Goal: Contribute content: Add original content to the website for others to see

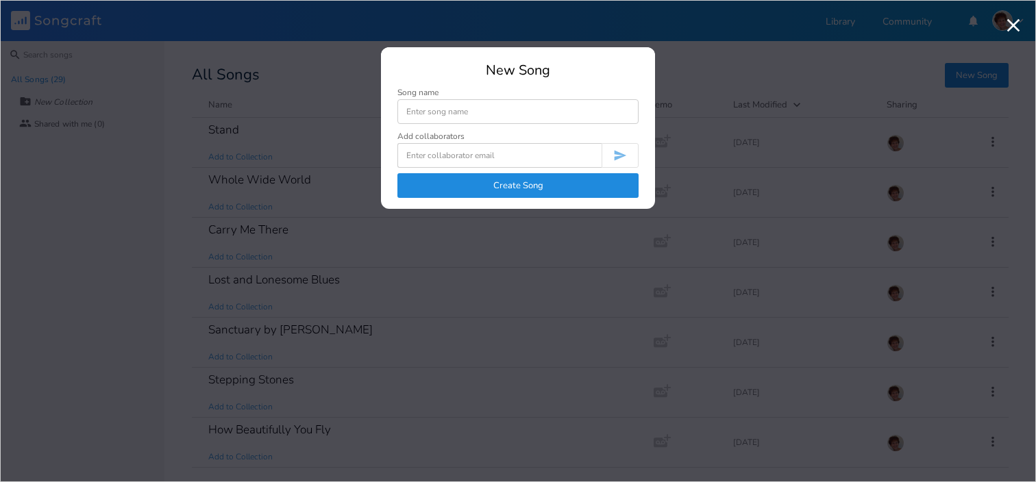
click at [477, 115] on input at bounding box center [517, 111] width 241 height 25
type input "Too Soon"
click at [510, 194] on button "Create Song" at bounding box center [517, 185] width 241 height 25
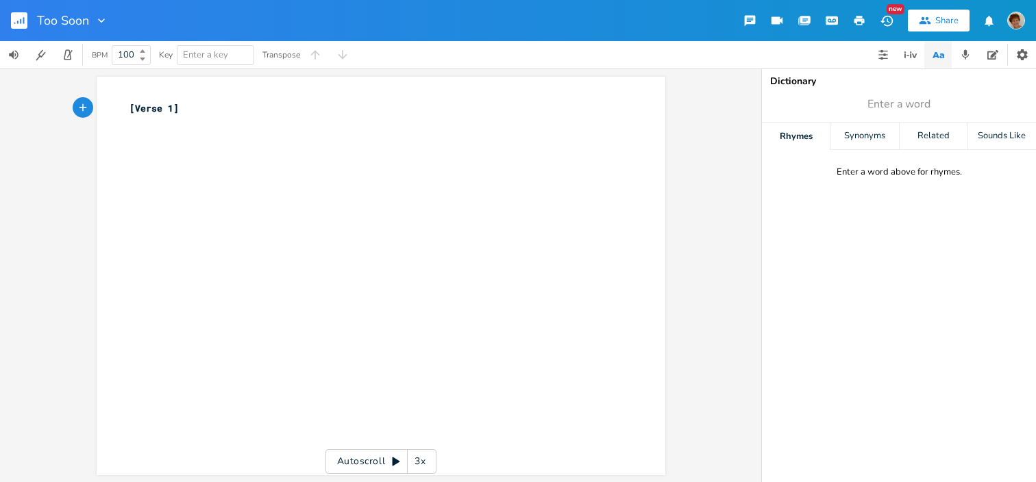
click at [188, 106] on pre "[Verse 1]" at bounding box center [374, 108] width 495 height 14
click at [129, 103] on span "[Verse 1]" at bounding box center [153, 108] width 49 height 12
type textarea "Capo II"
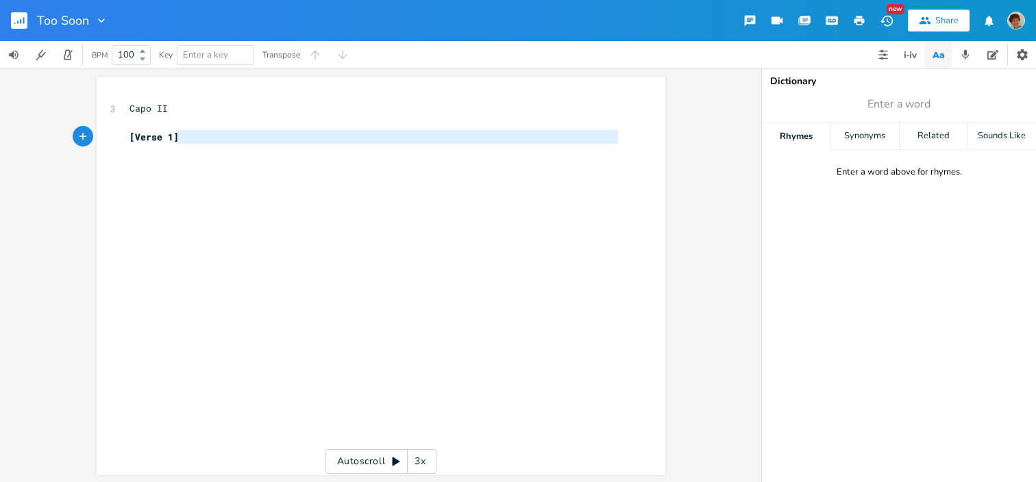
click at [201, 144] on pre "​" at bounding box center [374, 151] width 495 height 14
click at [145, 169] on div "x 3 Capo II ​ [Verse 1] ​" at bounding box center [391, 289] width 529 height 381
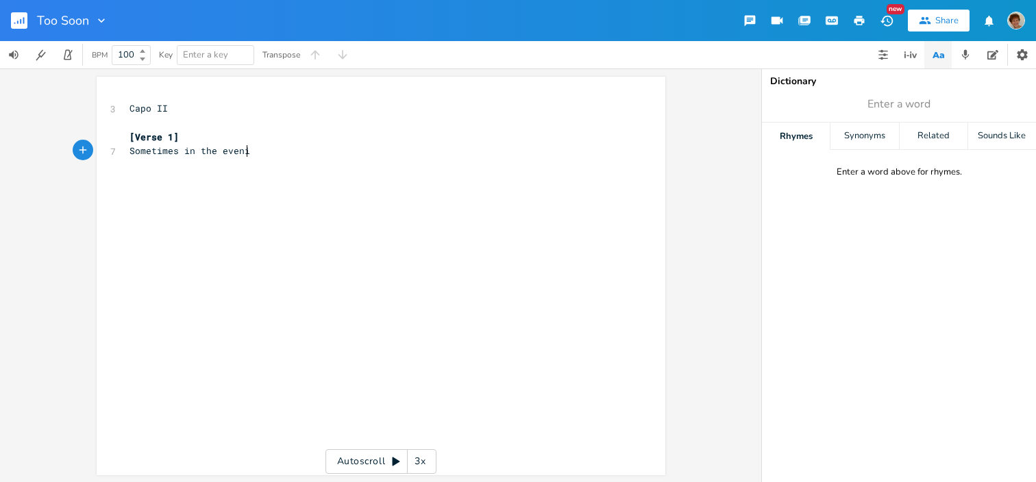
type textarea "Sometimes in the evening"
click at [173, 134] on span "[Verse 1]" at bounding box center [153, 137] width 49 height 12
click at [267, 156] on pre "Sometimes in the evening" at bounding box center [374, 151] width 495 height 14
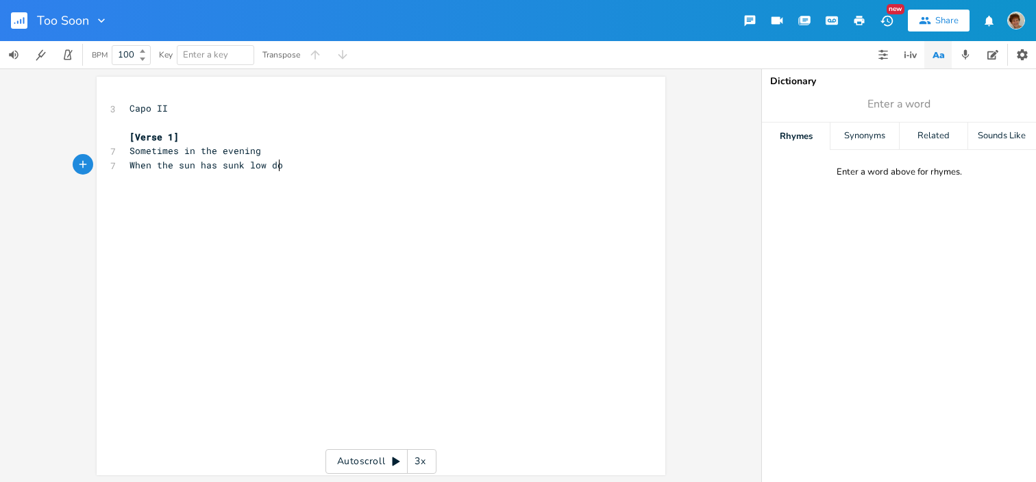
type textarea "When the sun has sunk low down"
type textarea "Sometimes in the morning"
type textarea "When there is no one around"
type textarea "A"
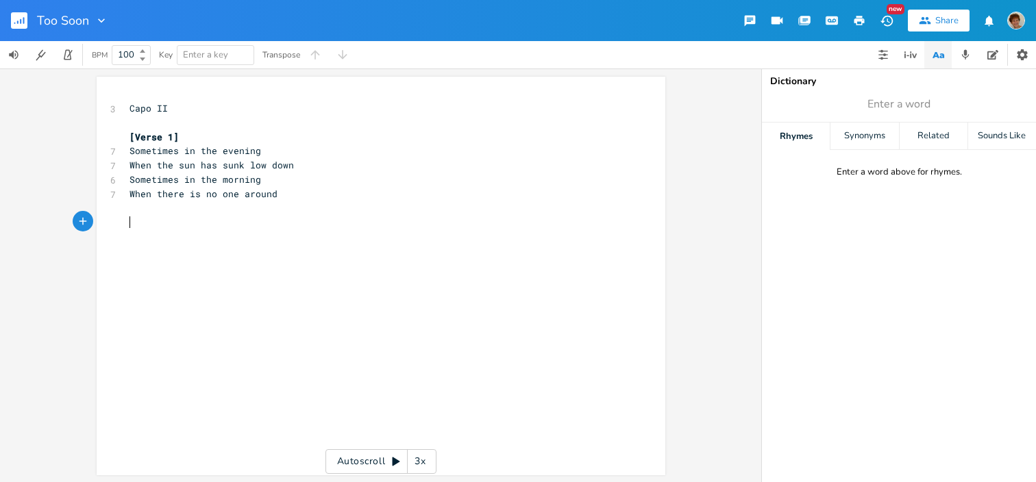
scroll to position [0, 6]
type textarea "Somes"
type textarea "times on a mountain"
type textarea "When the wind lifts through the trees"
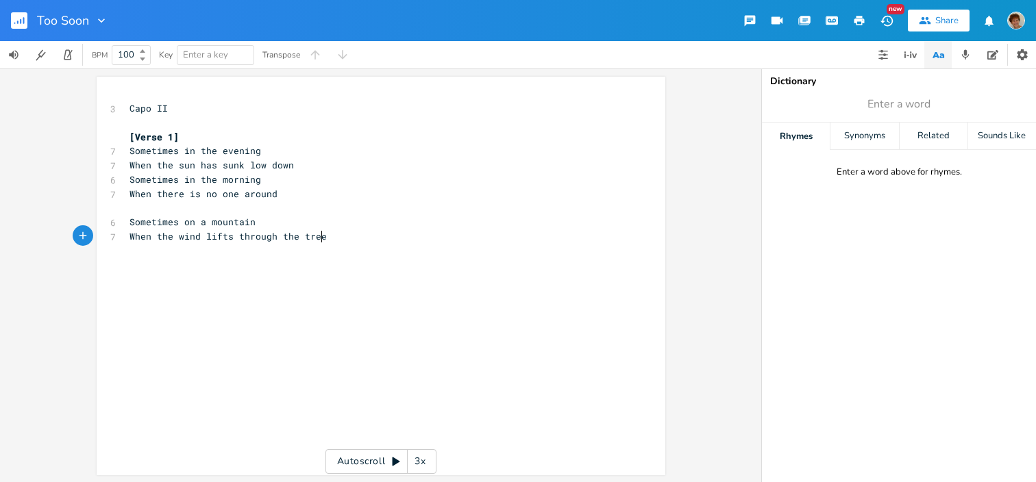
scroll to position [0, 154]
type textarea "I think I hear you strumming"
type textarea "In the whisper of the breeze"
type textarea "Ad"
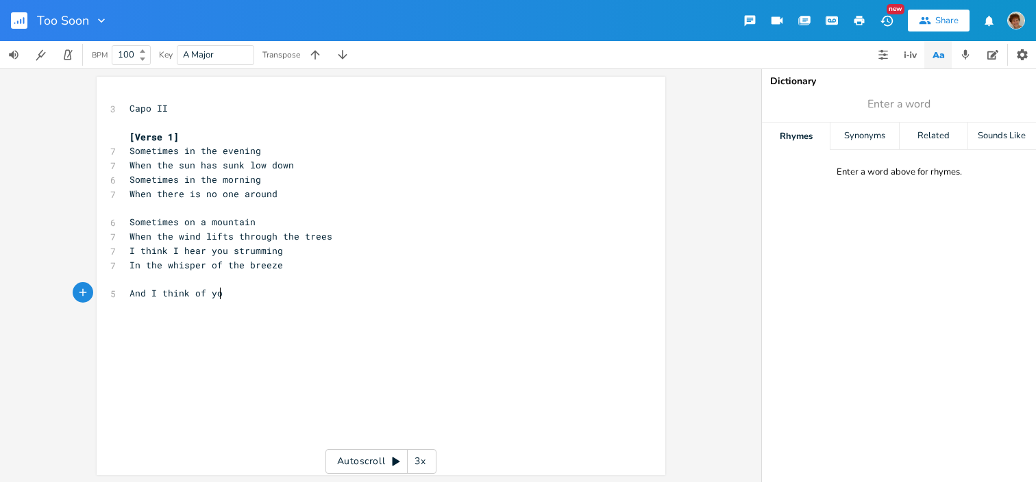
type textarea "nd I think of you"
type textarea "CH"
type textarea "horus:"
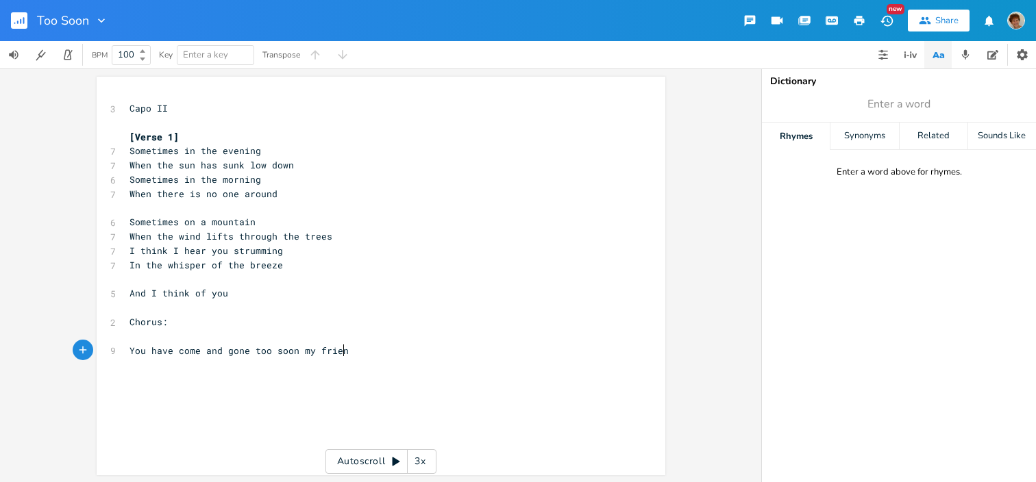
type textarea "You have come and gone too soon my friend"
type textarea "Now what are we to do"
type textarea "doY"
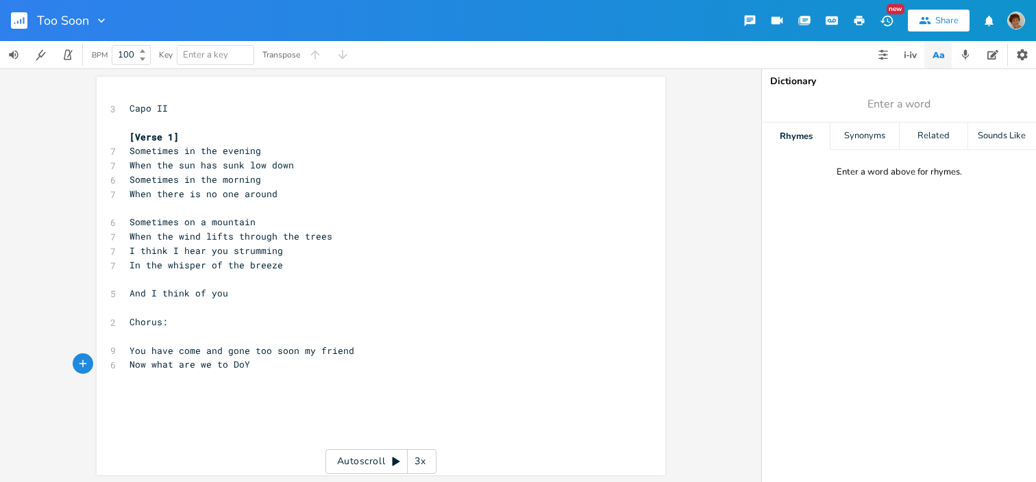
type textarea "doY="
type textarea "do"
click at [254, 366] on pre "Now what are we to Do" at bounding box center [374, 365] width 495 height 14
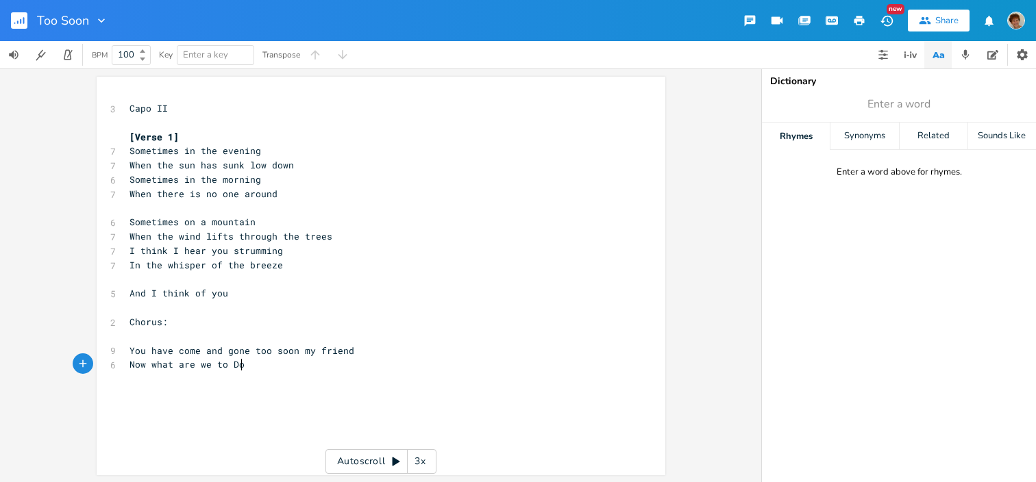
click at [240, 367] on pre "Now what are we to Do" at bounding box center [374, 365] width 495 height 14
type textarea "do"
type textarea "Your days too soon hav"
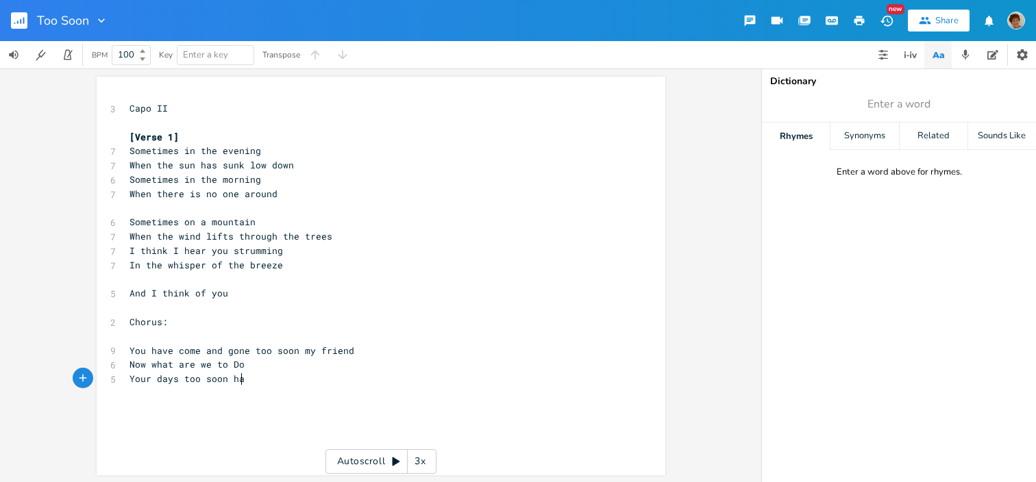
scroll to position [0, 94]
type textarea "came to and en"
type textarea "d"
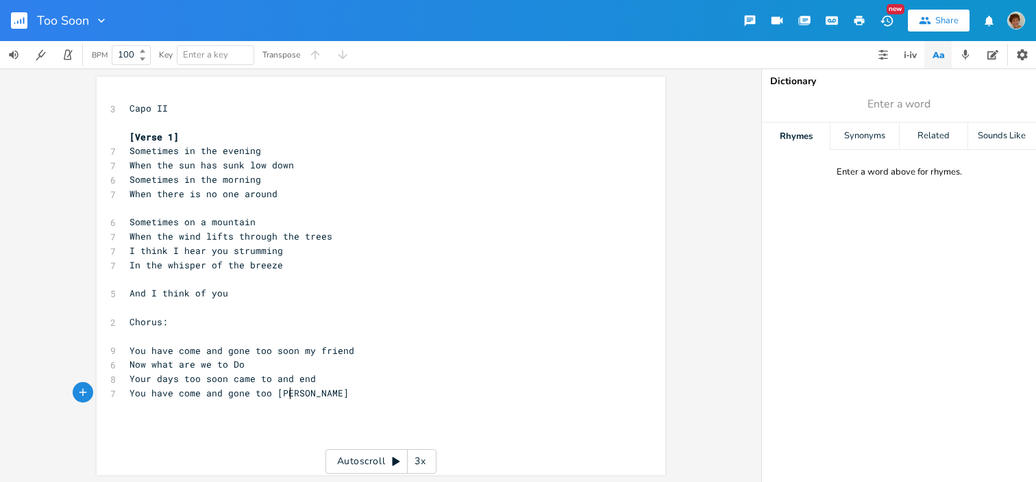
type textarea "You have come and gone too soon"
type textarea "Sometimes i"
type textarea "o"
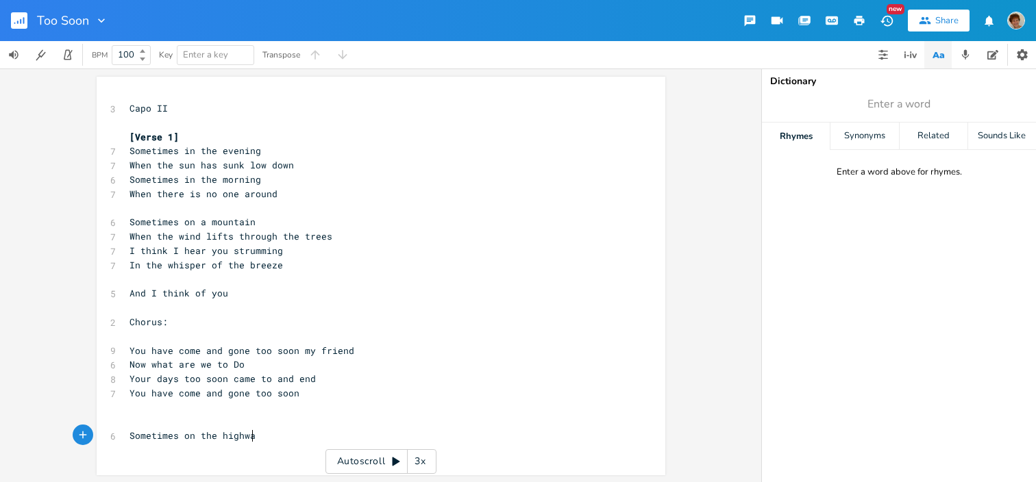
type textarea "on the highway"
type textarea "Where the tail lights gur"
type textarea "burn so red"
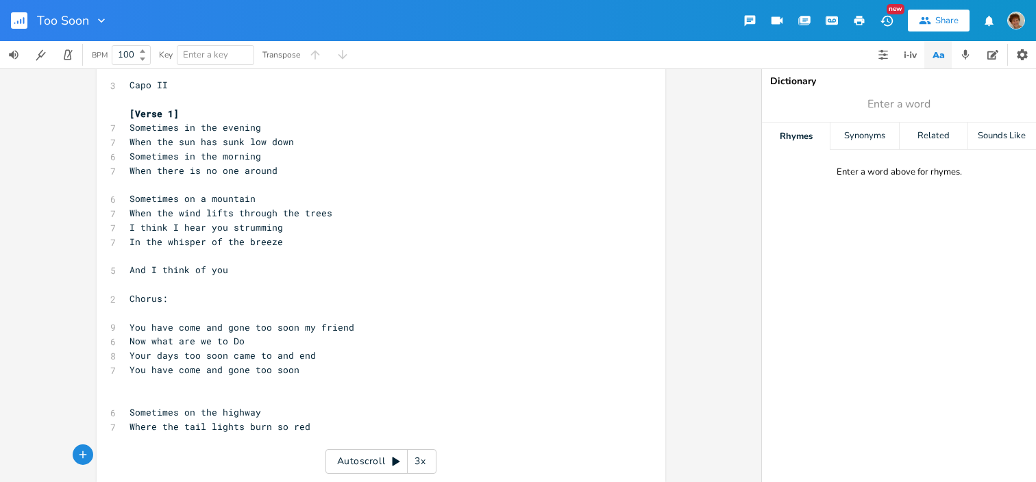
scroll to position [16, 0]
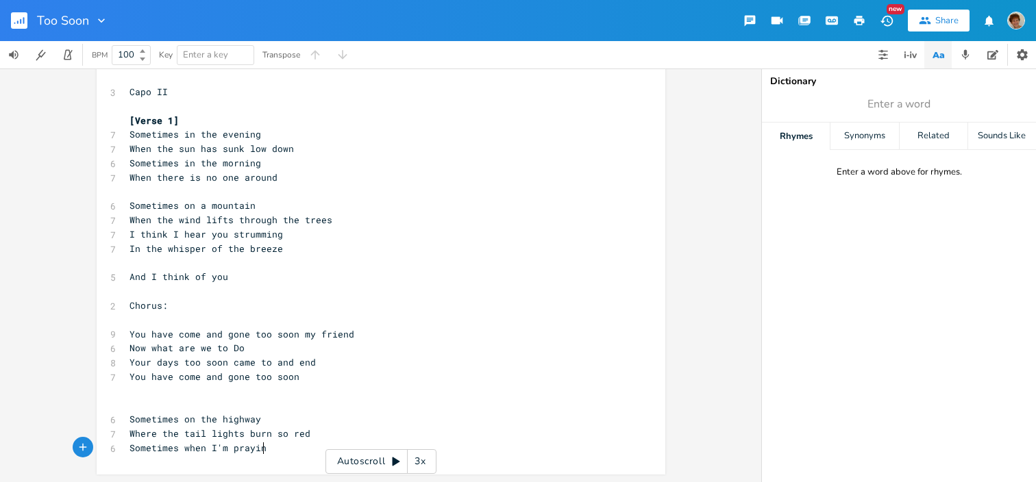
type textarea "Sometimes when I'm praying"
type textarea "And I'm bowing down my head"
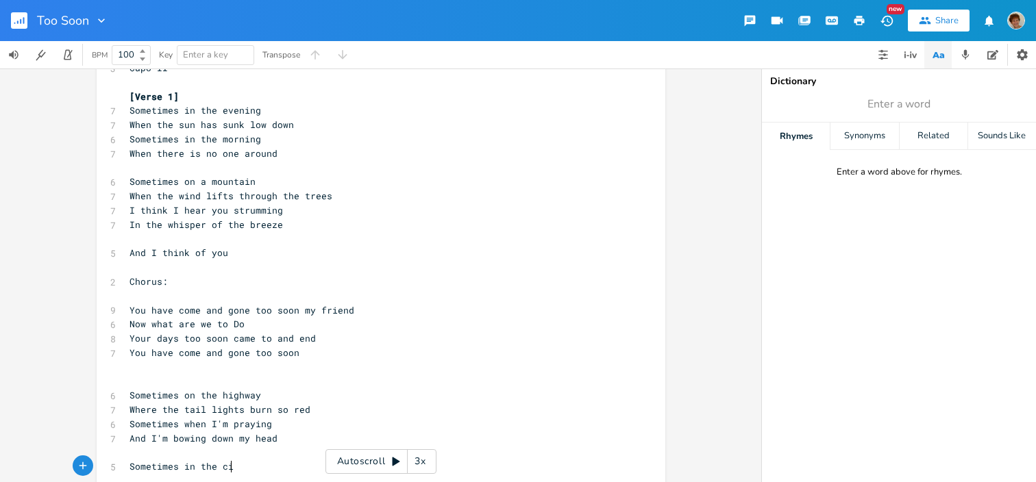
scroll to position [0, 86]
type textarea "Sometimes in the city"
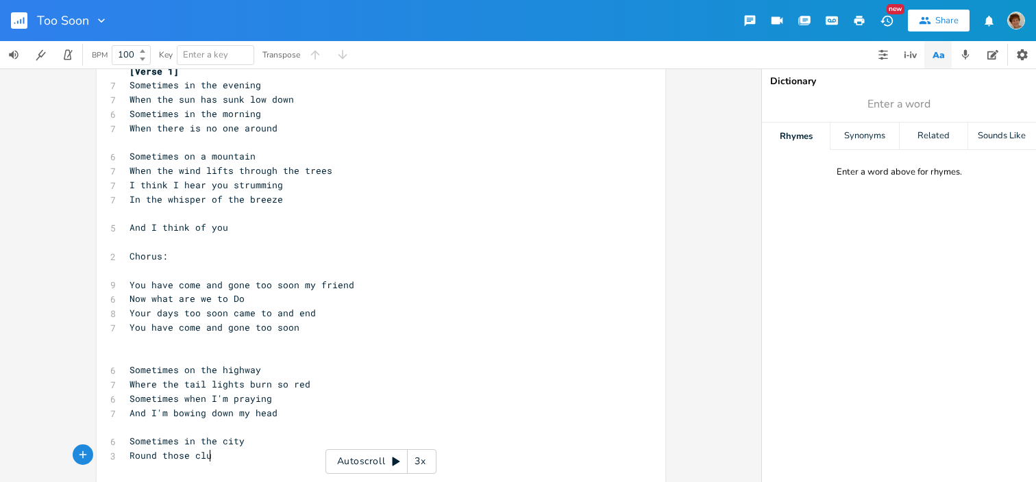
scroll to position [0, 75]
type textarea "Round those cluvs"
type textarea "bs you used to play"
type textarea "Or in some nearby barroom"
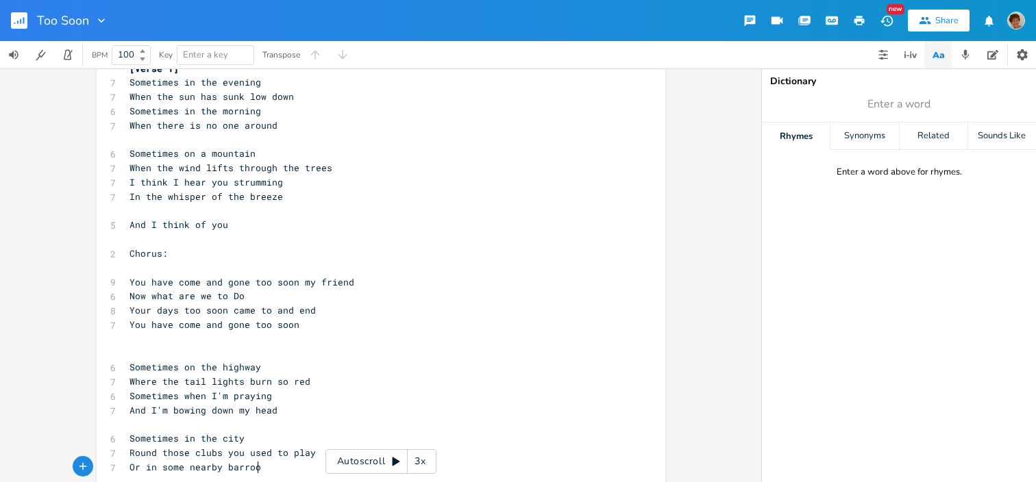
scroll to position [0, 111]
type textarea "room"
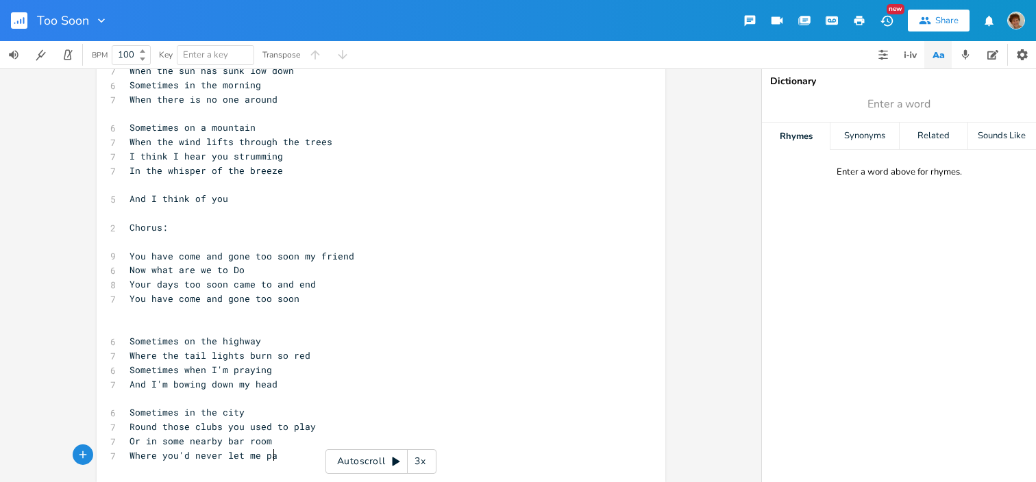
type textarea "Where you'd never let me pay"
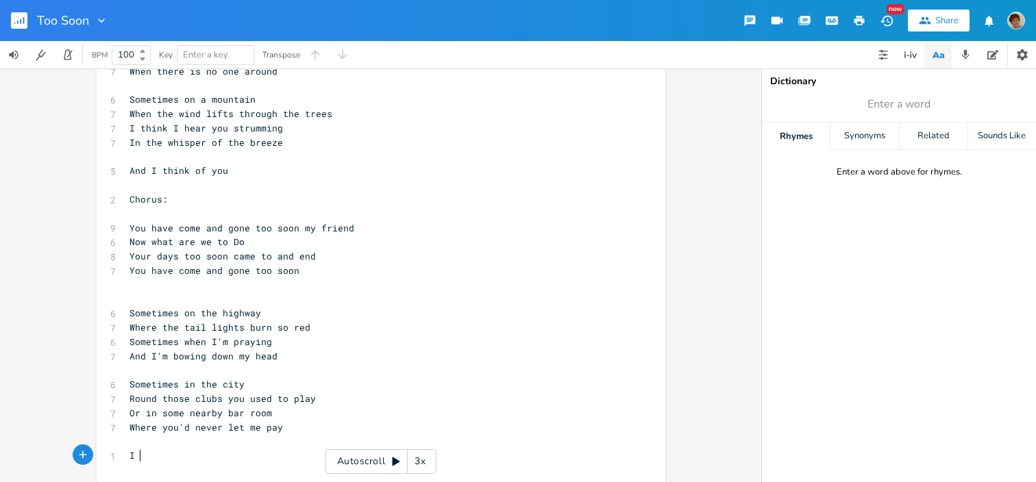
scroll to position [0, 9]
type textarea "I p"
type textarea "think of you"
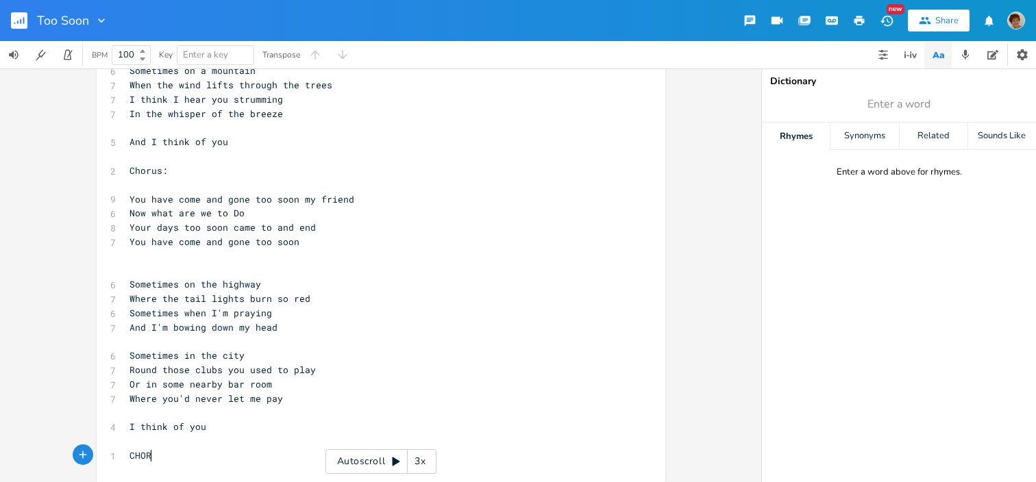
type textarea "CHORUS"
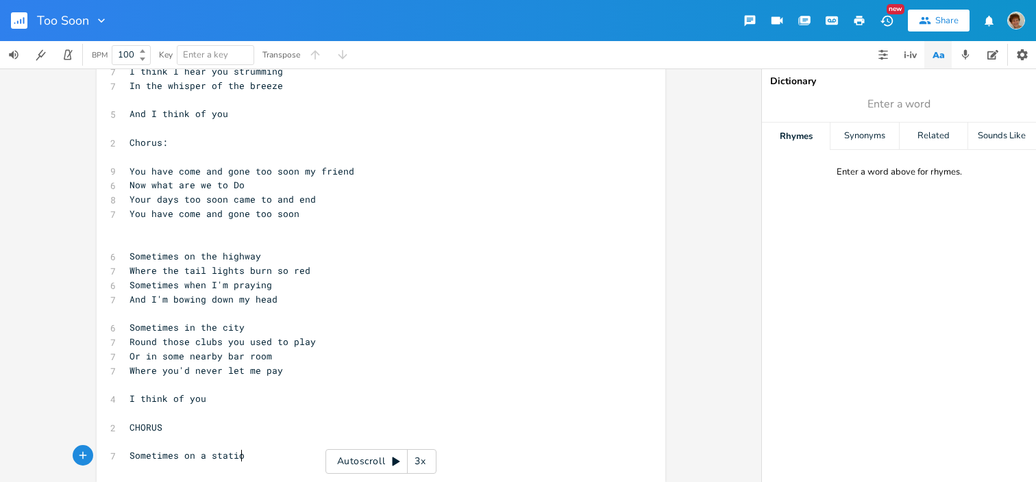
type textarea "Sometimes on a station"
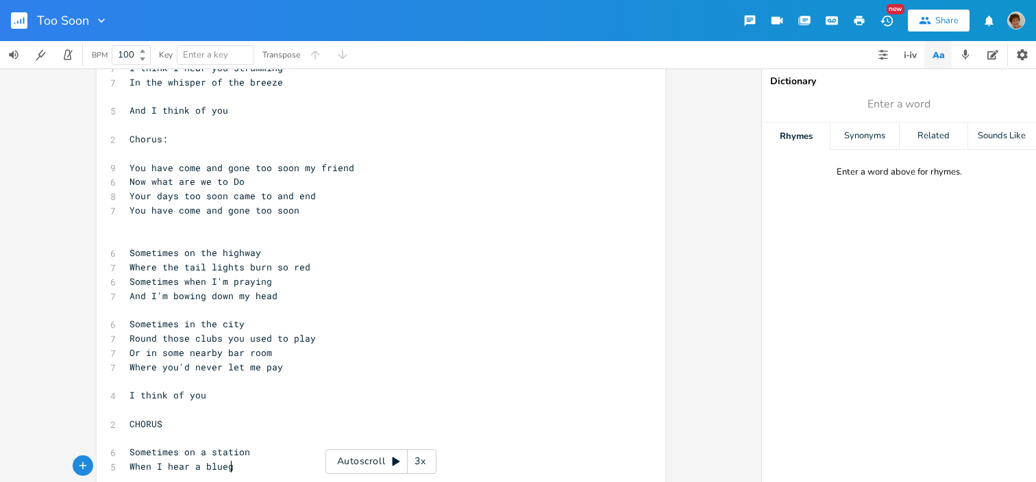
type textarea "When I hear a bluegre"
type textarea "ass tune"
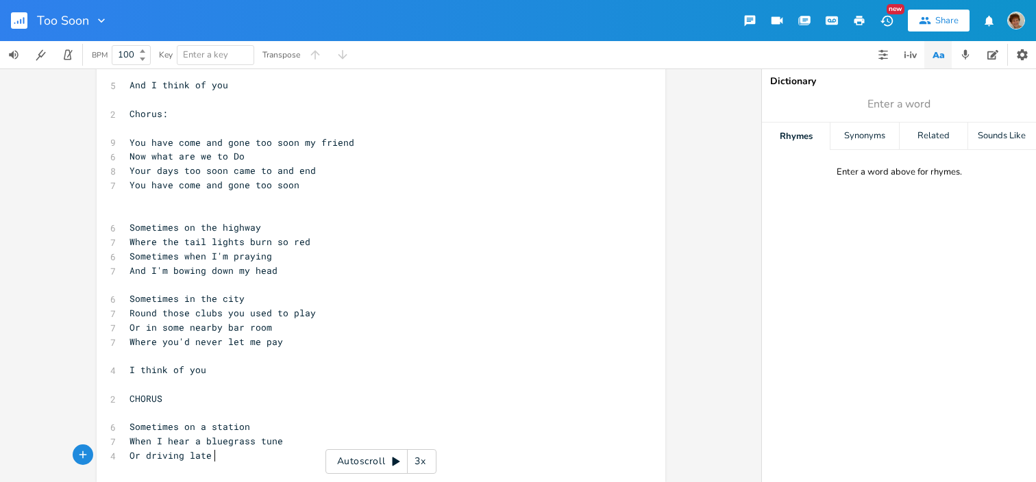
type textarea "Or driving late n"
type textarea "by Old [PERSON_NAME]"
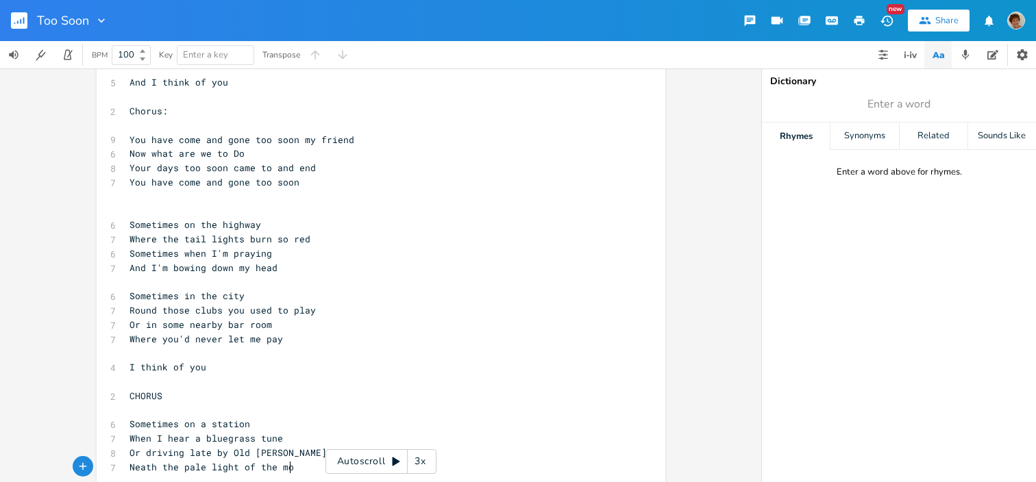
scroll to position [0, 132]
type textarea "Neath the pale light of the moon"
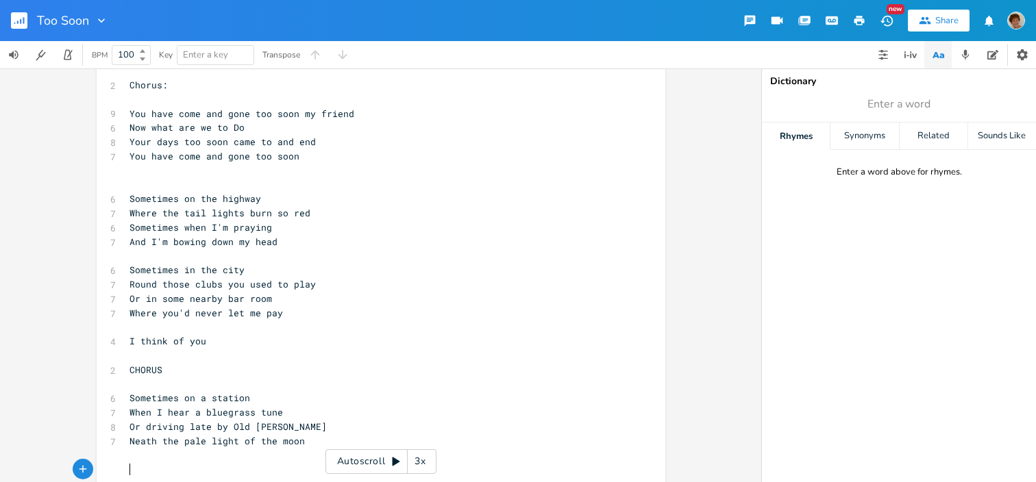
scroll to position [0, 5]
type textarea "Sometimes in the mirror"
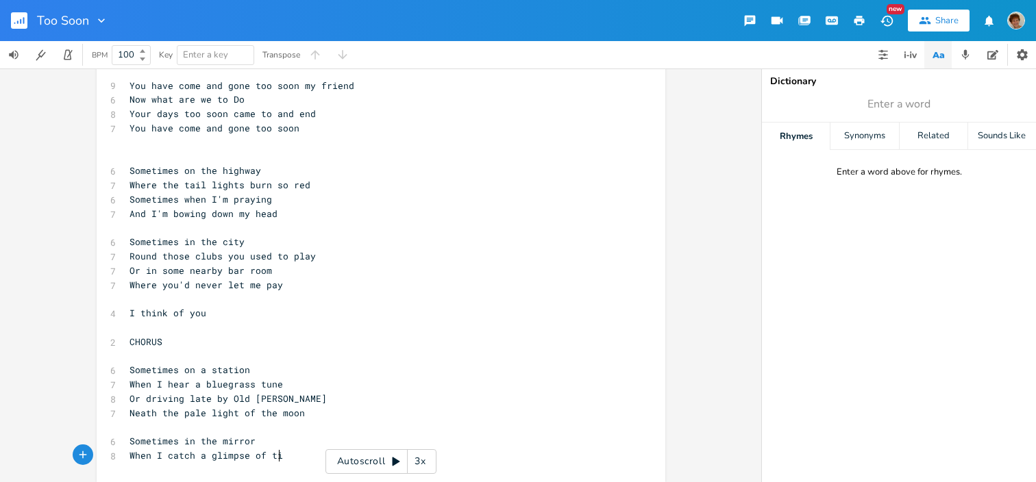
type textarea "When I catch a glimpse of time"
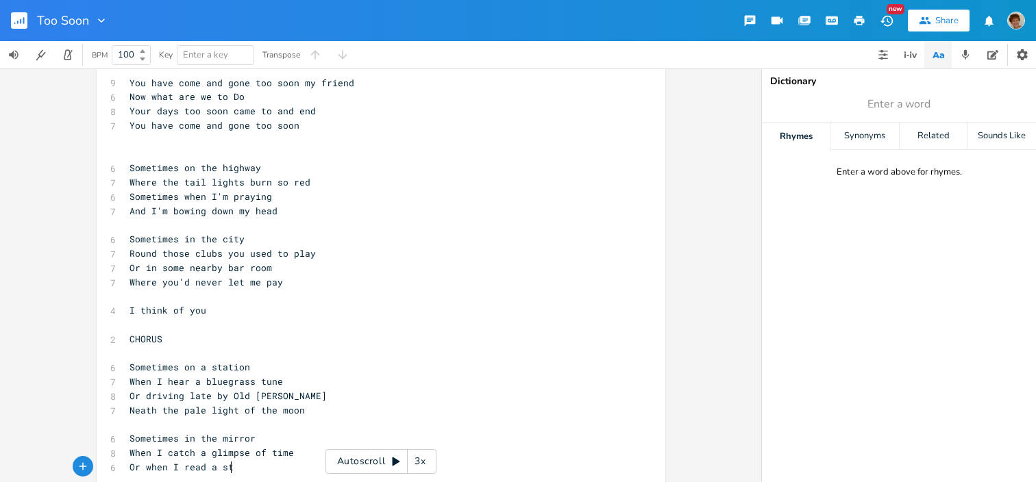
type textarea "Or when I read a story"
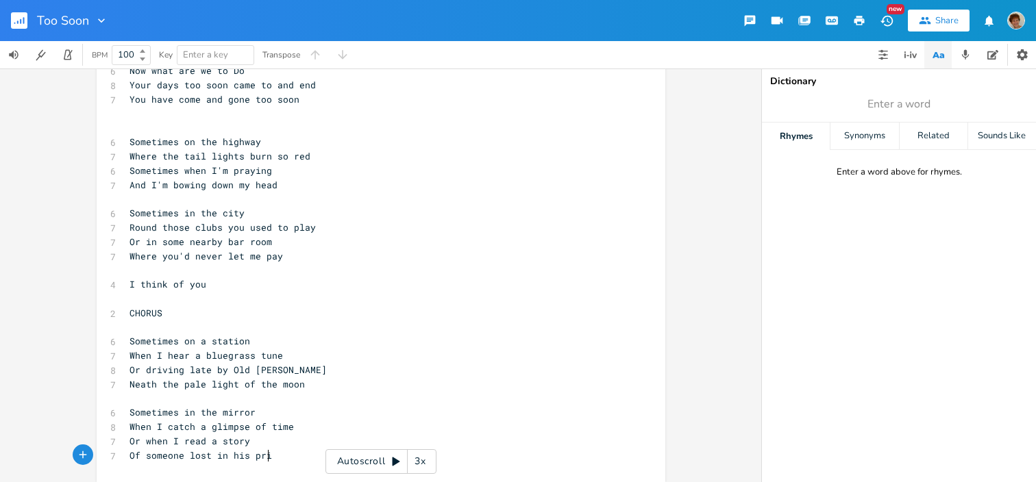
type textarea "Of someone lost in his prime"
type textarea "I think of you"
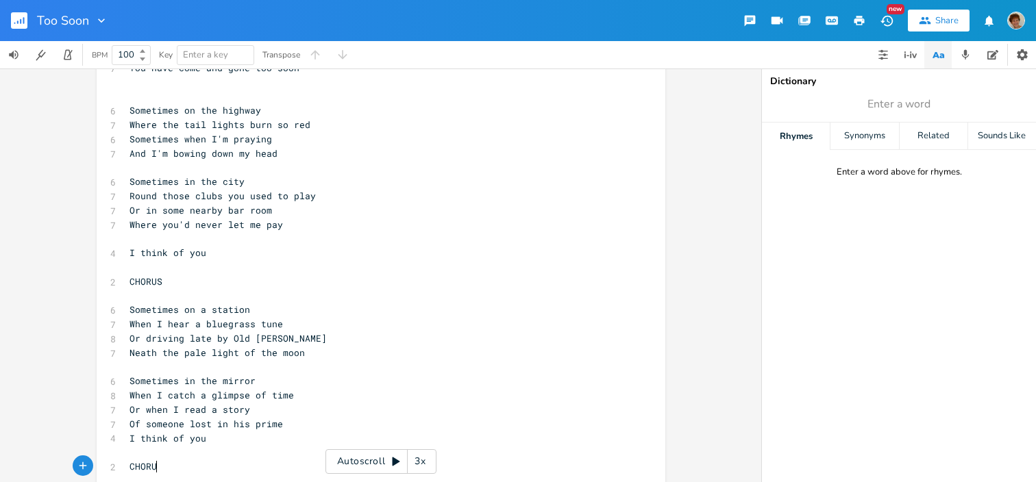
type textarea "CHORUS"
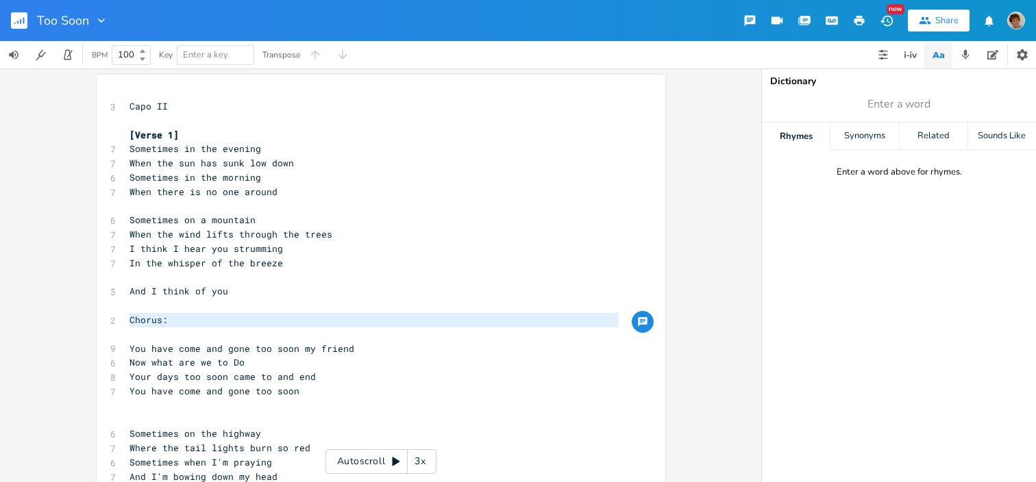
drag, startPoint x: 124, startPoint y: 319, endPoint x: 153, endPoint y: 334, distance: 33.1
click at [153, 334] on div "3 Capo II ​ [Verse 1] 7 Sometimes in the evening 7 When the sun has sunk low do…" at bounding box center [374, 448] width 495 height 698
type textarea "Chorus:"
click at [402, 325] on pre "Chorus:" at bounding box center [374, 320] width 495 height 14
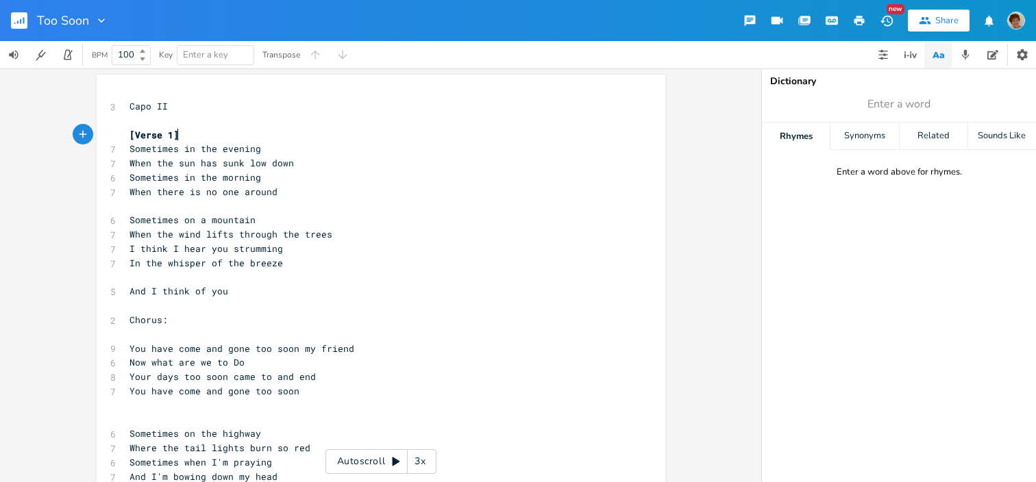
click at [314, 140] on pre "[Verse 1]" at bounding box center [374, 135] width 495 height 14
click at [273, 153] on pre "Sometimes in the evening" at bounding box center [374, 149] width 495 height 14
type textarea "C. -"
type textarea "C - F"
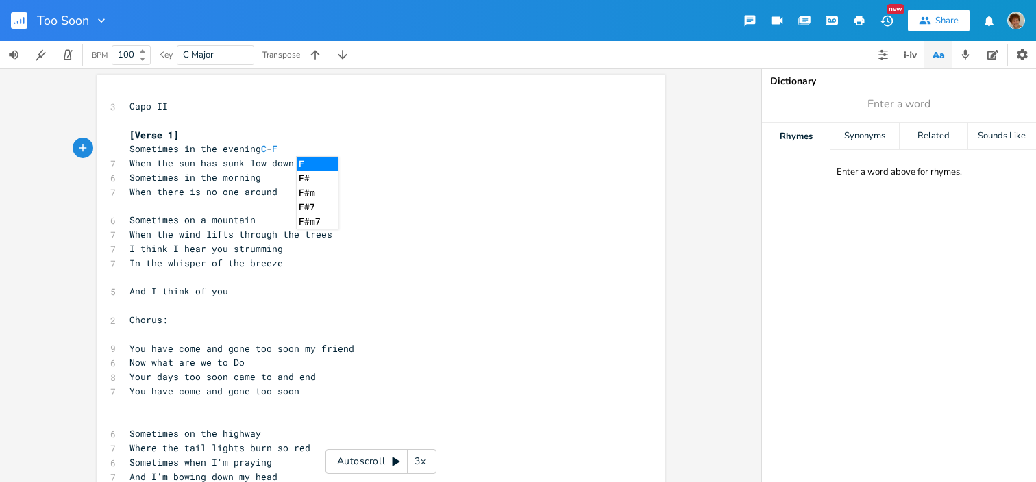
click at [292, 161] on pre "When the sun has sunk low down" at bounding box center [374, 163] width 495 height 14
type textarea "C -- F -- F"
click at [273, 181] on pre "Sometimes in the morning" at bounding box center [374, 178] width 495 height 14
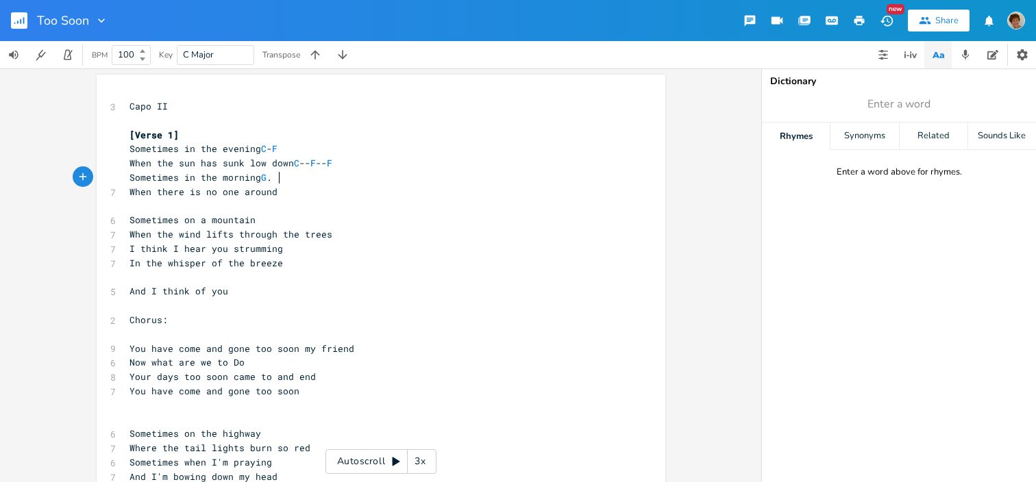
type textarea "G."
type textarea "G. -"
type textarea "G. - Am - Em"
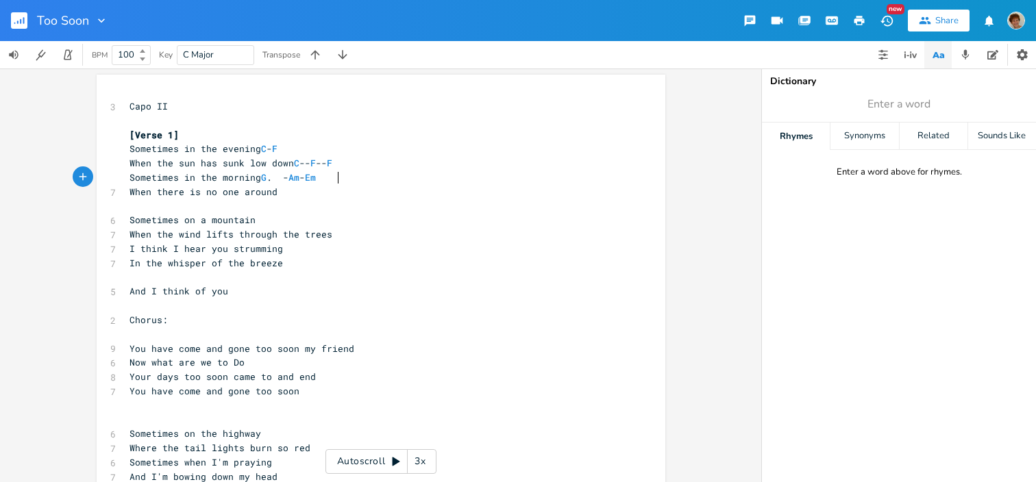
scroll to position [0, 57]
click at [291, 197] on pre "When there is no one around" at bounding box center [374, 192] width 495 height 14
type textarea "F."
type textarea "-- C"
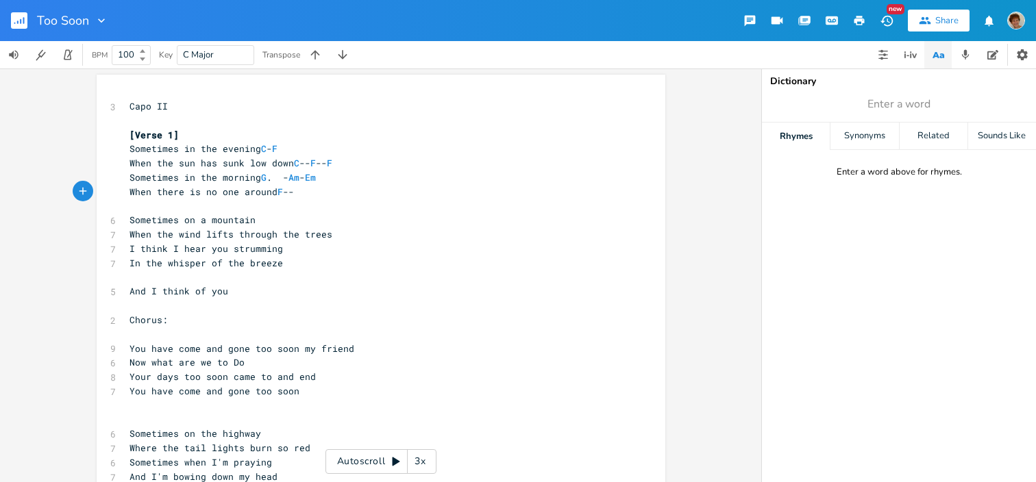
scroll to position [0, 22]
click at [290, 217] on pre "Sometimes on a mountain" at bounding box center [374, 220] width 495 height 14
type textarea "C - F"
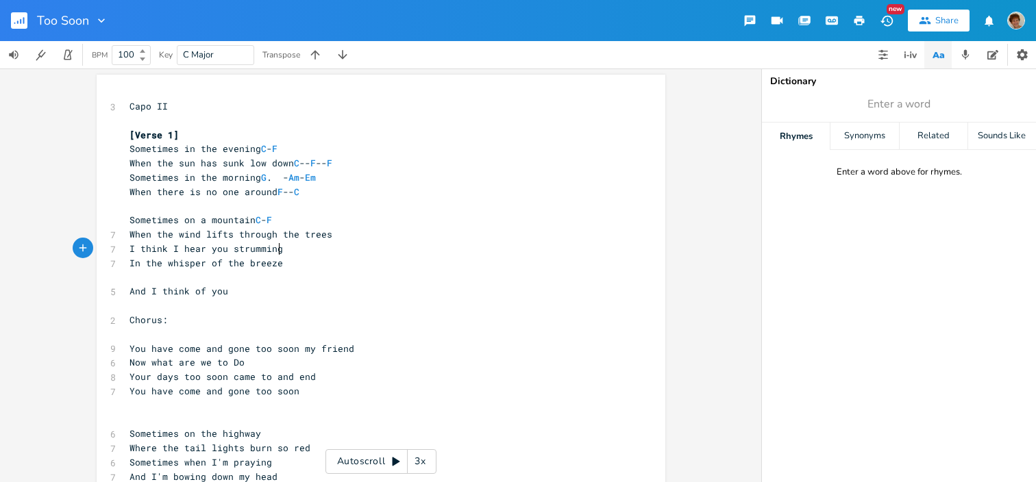
click at [360, 244] on pre "I think I hear you strumming" at bounding box center [374, 249] width 495 height 14
click at [358, 234] on pre "When the wind lifts through the trees" at bounding box center [374, 234] width 495 height 14
type textarea "C -- F. -F"
type textarea "F"
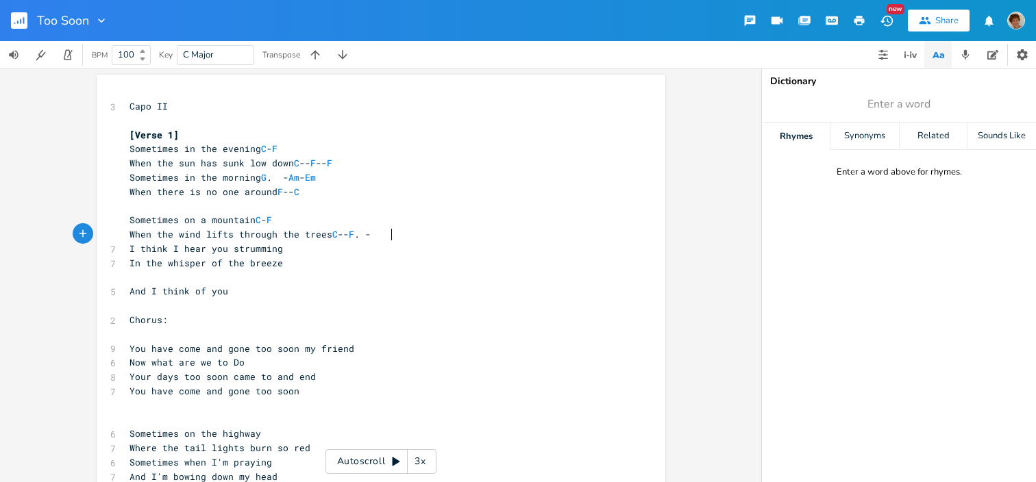
scroll to position [0, 6]
click at [299, 256] on pre "In the whisper of the breeze" at bounding box center [374, 263] width 495 height 14
type textarea "G. 0-Am"
type textarea "Am -- Em"
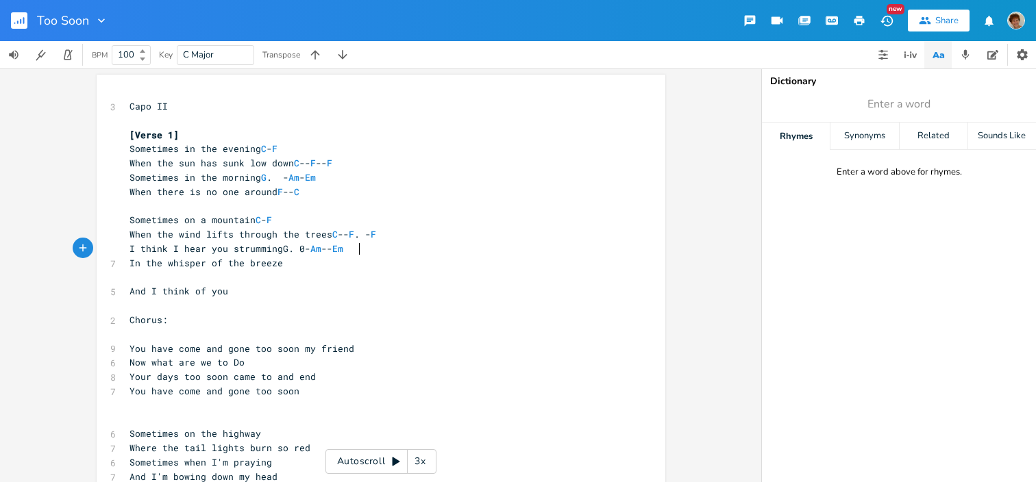
scroll to position [0, 44]
click at [283, 267] on pre "In the whisper of the breeze" at bounding box center [374, 263] width 495 height 14
type textarea "F. -- C"
click at [254, 295] on pre "And I think of you" at bounding box center [374, 291] width 495 height 14
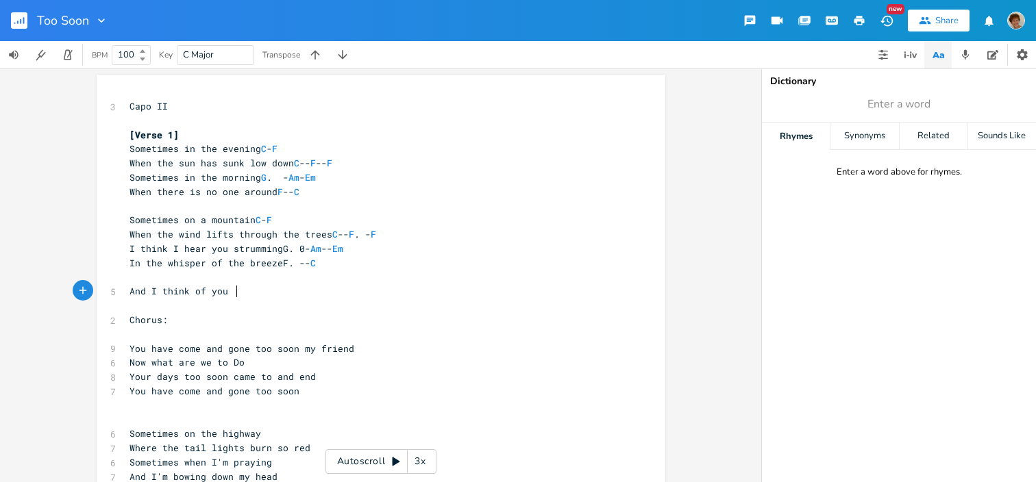
type textarea "G"
click at [365, 352] on pre "You have come and gone too soon my friend" at bounding box center [374, 349] width 495 height 14
type textarea "F."
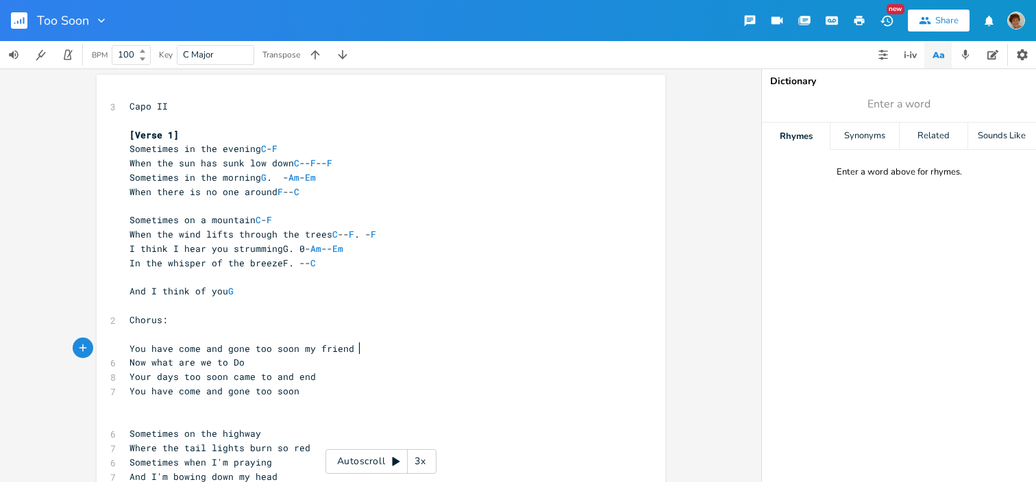
click at [182, 336] on pre "​" at bounding box center [374, 334] width 495 height 14
type textarea "F"
click at [182, 336] on pre "F" at bounding box center [374, 334] width 495 height 14
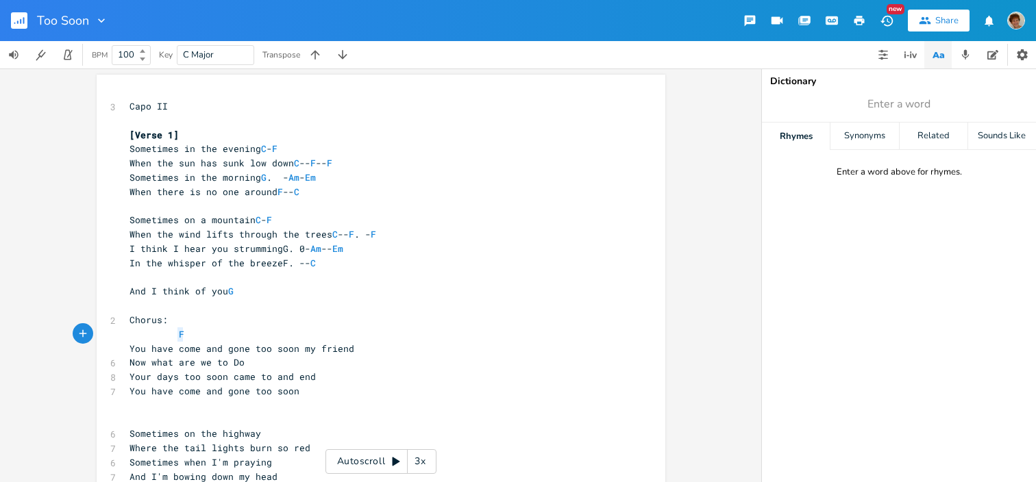
click at [182, 336] on pre "F" at bounding box center [374, 334] width 495 height 14
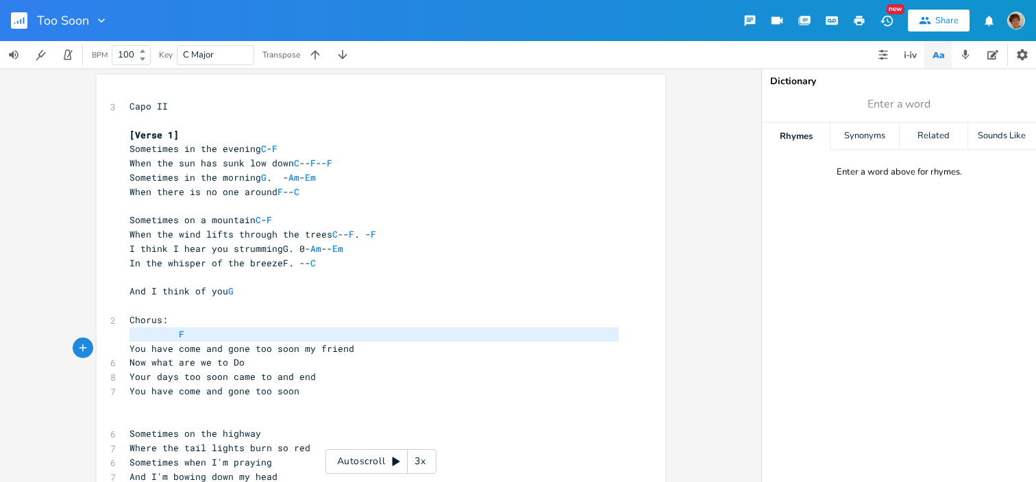
type textarea "F"
click at [182, 336] on pre "F" at bounding box center [374, 334] width 495 height 14
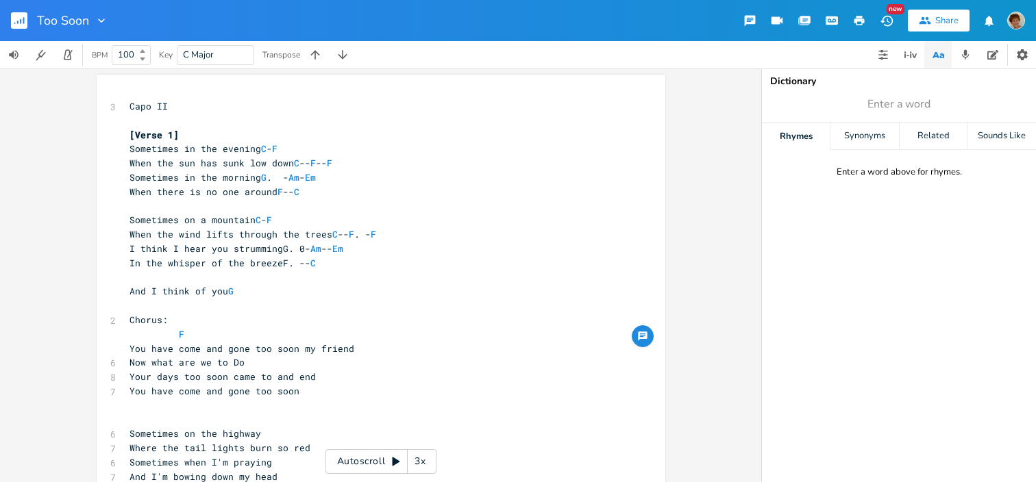
click at [225, 336] on pre "F" at bounding box center [374, 334] width 495 height 14
type textarea "G"
click at [283, 333] on pre "F G" at bounding box center [374, 334] width 495 height 14
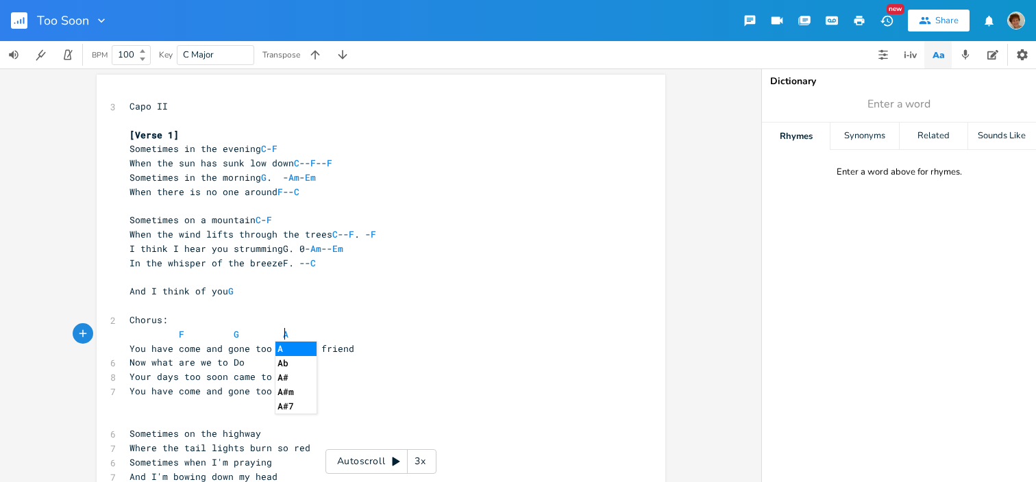
scroll to position [0, 32]
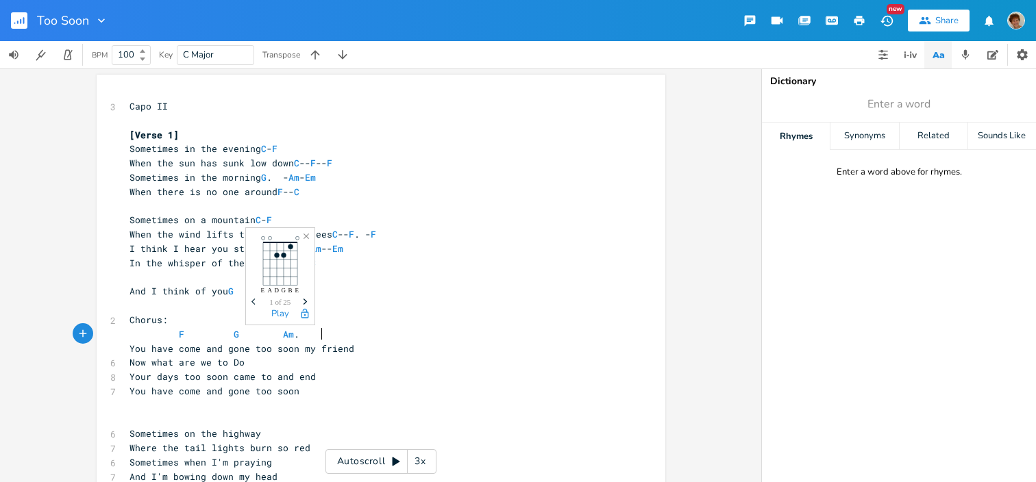
type textarea "Am. F"
click at [251, 358] on pre "Now what are we to Do" at bounding box center [374, 363] width 495 height 14
type textarea "do. Dm - Am. G"
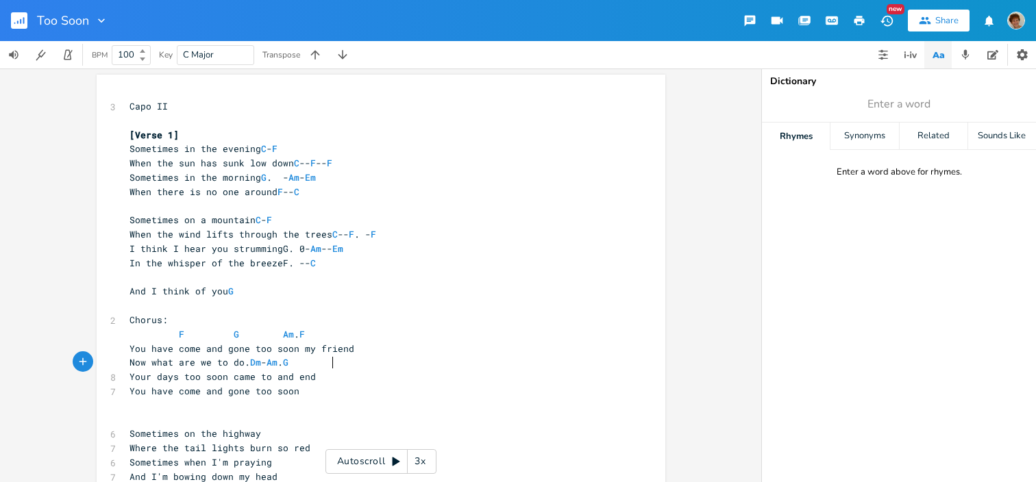
scroll to position [0, 74]
click at [317, 373] on pre "Your days too soon came to and end" at bounding box center [374, 377] width 495 height 14
type textarea "F -- G -- Am"
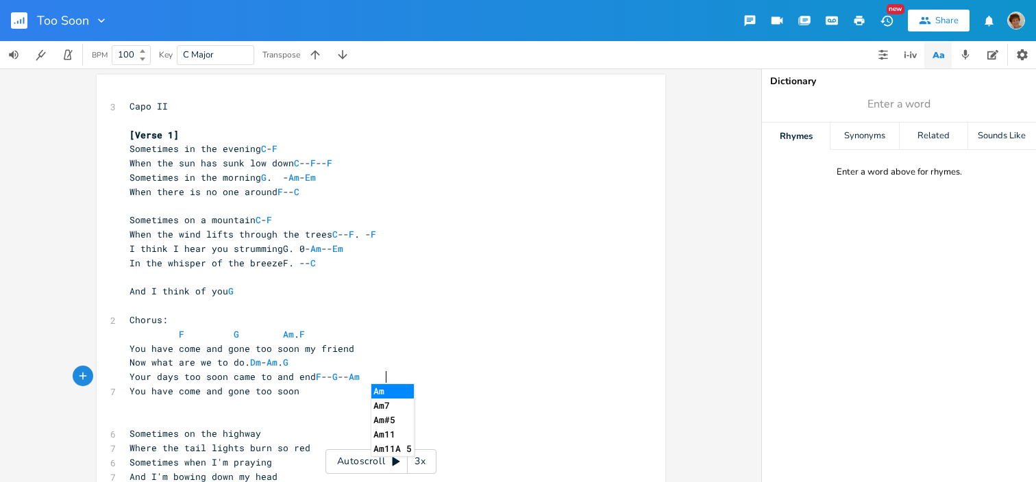
click at [317, 392] on pre "You have come and gone too soon" at bounding box center [374, 391] width 495 height 14
type textarea "F. - G. -- C"
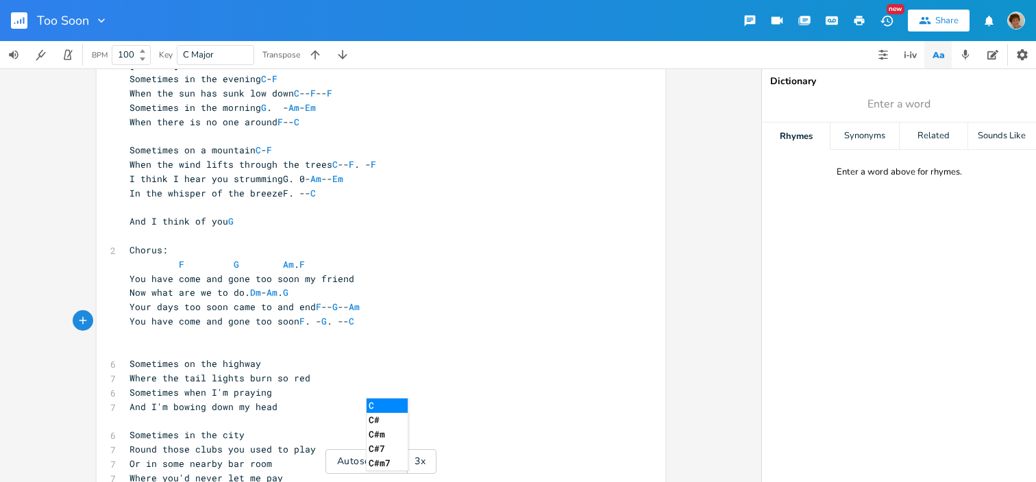
scroll to position [75, 0]
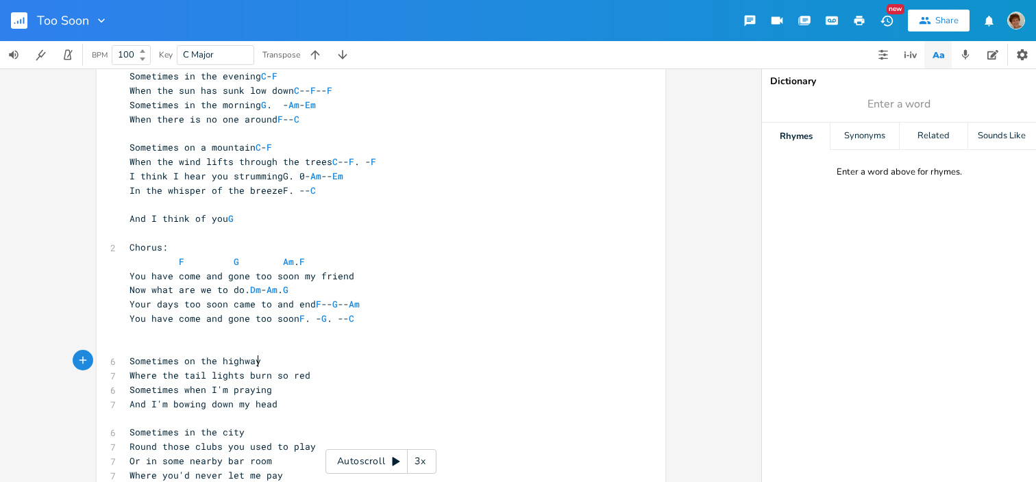
click at [276, 356] on pre "Sometimes on the highway" at bounding box center [374, 361] width 495 height 14
type textarea "C. - F"
click at [277, 360] on span "Sometimes on the highway C . - F" at bounding box center [214, 361] width 170 height 12
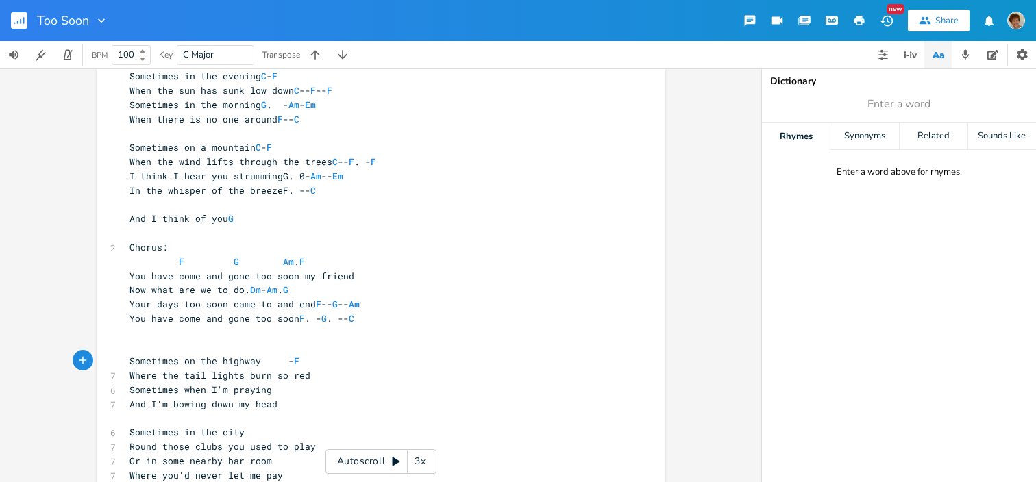
type textarea "C"
click at [334, 373] on pre "Where the tail lights burn so red" at bounding box center [374, 376] width 495 height 14
type textarea "C. - F. -F"
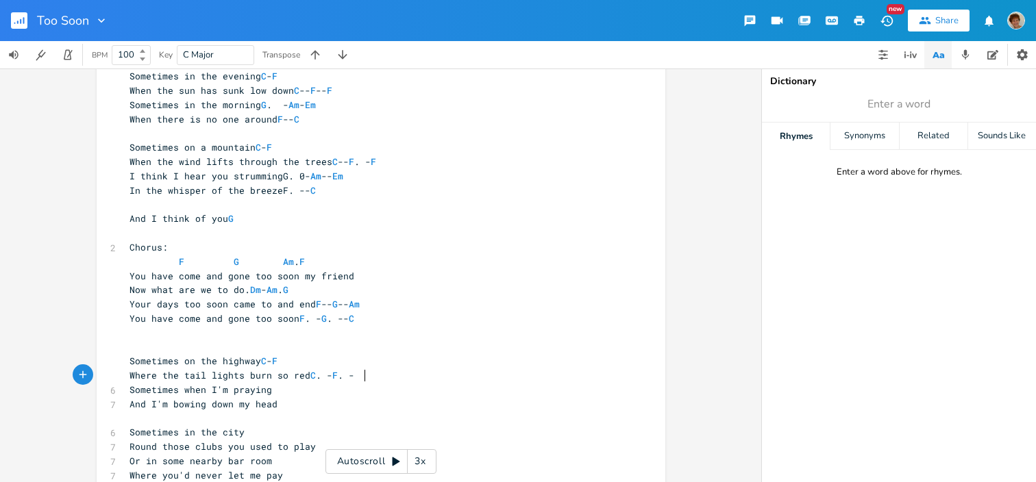
scroll to position [0, 39]
click at [347, 375] on span "Where the tail lights burn so red C . - F . - F" at bounding box center [244, 375] width 230 height 12
click at [349, 375] on span "Where the tail lights burn so red C . - F . - F" at bounding box center [244, 375] width 230 height 12
type textarea "F"
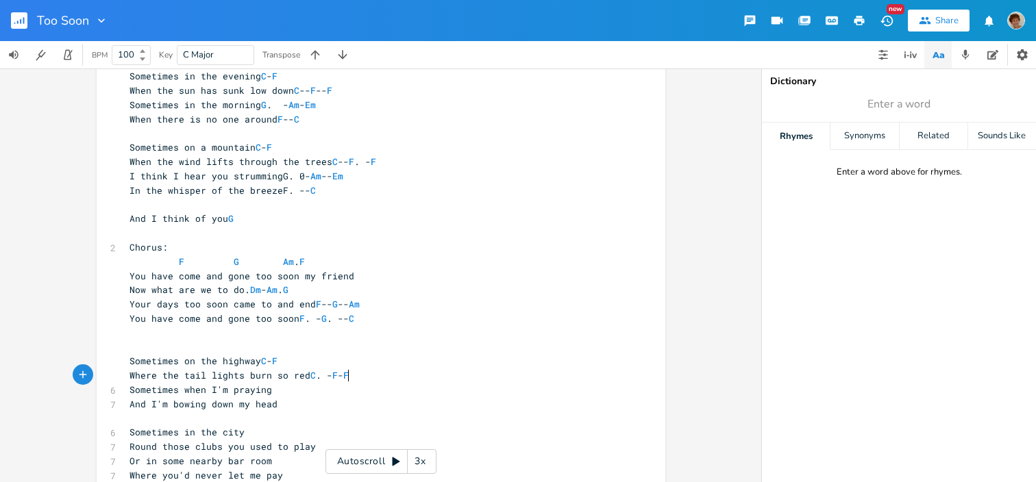
scroll to position [0, 9]
click at [301, 390] on pre "Sometimes when I'm praying" at bounding box center [374, 390] width 495 height 14
type textarea "G. - Am. - Em"
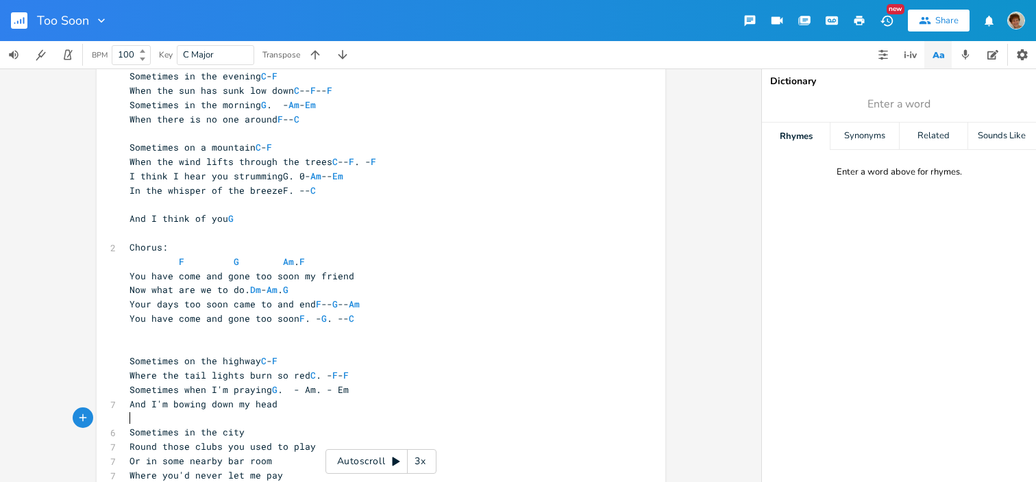
click at [284, 412] on pre "​" at bounding box center [374, 419] width 495 height 14
type textarea "F. -"
click at [292, 404] on pre "And I'm bowing down my head" at bounding box center [374, 404] width 495 height 14
type textarea "F -- C"
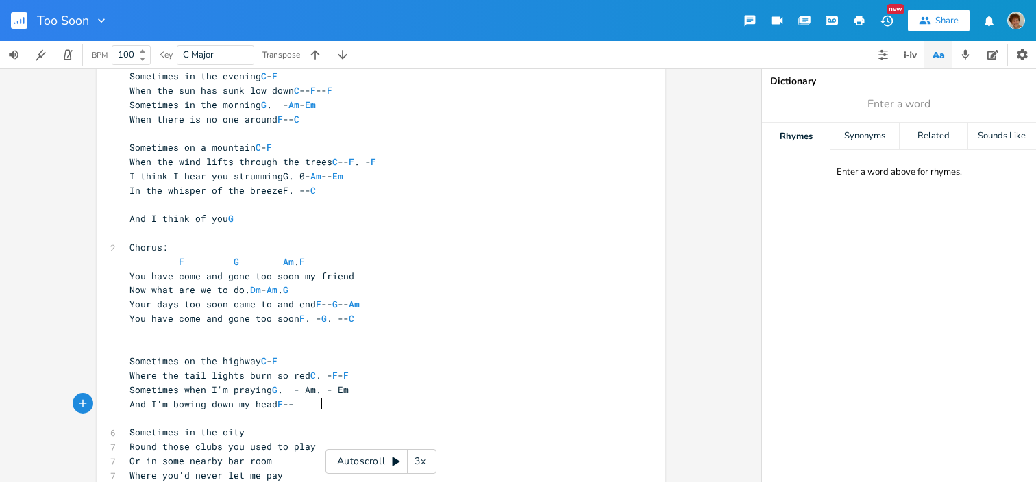
scroll to position [0, 32]
click at [394, 412] on pre "​" at bounding box center [374, 419] width 495 height 14
click at [319, 391] on span "Sometimes when I'm praying G . - Am. - Em" at bounding box center [238, 390] width 219 height 12
type textarea "Am"
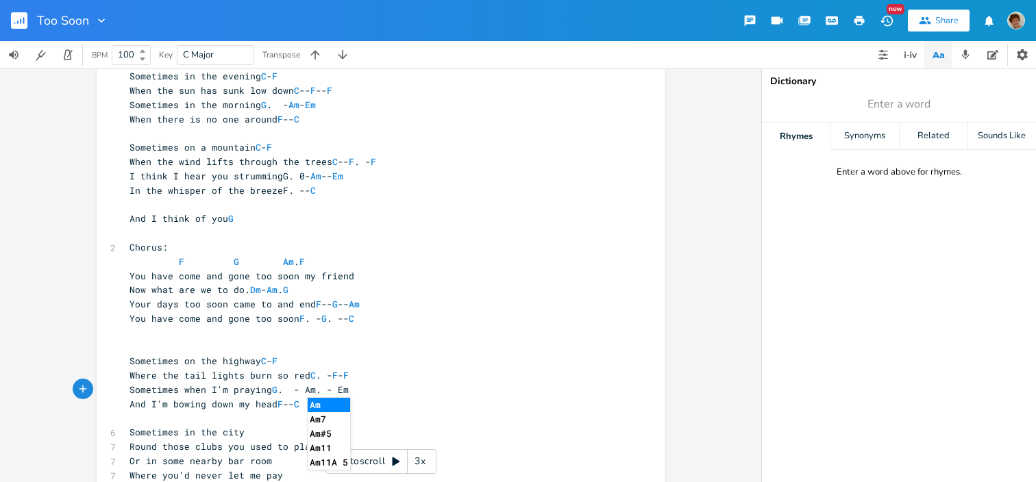
click at [321, 412] on li "Am" at bounding box center [329, 405] width 42 height 14
click at [319, 392] on span "Sometimes when I'm praying G . - Am. - Em" at bounding box center [238, 390] width 219 height 12
type textarea "Am"
click at [319, 402] on li "Am" at bounding box center [329, 405] width 42 height 14
click at [371, 394] on pre "Sometimes when I'm praying G . - Am. - Em" at bounding box center [374, 390] width 495 height 14
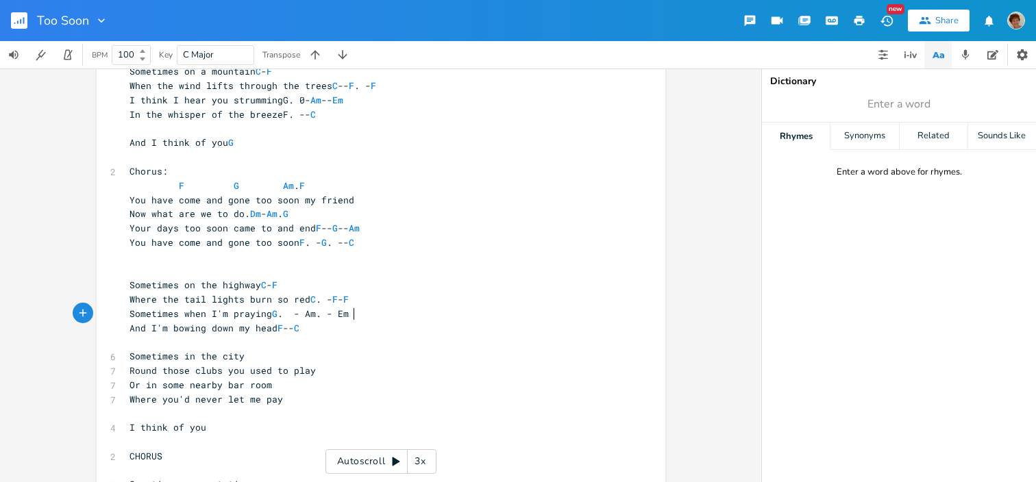
scroll to position [151, 0]
click at [284, 314] on span "Sometimes when I'm praying G . - Am. - Em" at bounding box center [238, 313] width 219 height 12
click at [311, 240] on span "You have come and gone too soon F . - G . -- C" at bounding box center [241, 242] width 225 height 12
click at [276, 110] on span "In the whisper of the breezeF. -- C" at bounding box center [222, 114] width 186 height 12
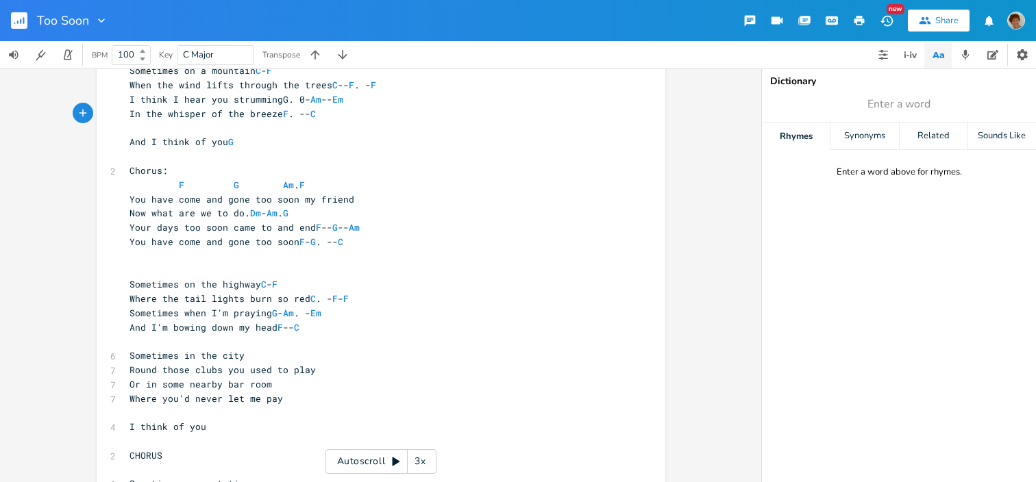
click at [301, 112] on span "In the whisper of the breeze F . -- C" at bounding box center [222, 114] width 186 height 12
click at [270, 358] on pre "Sometimes in the city" at bounding box center [374, 356] width 495 height 14
type textarea "C --d"
type textarea "F"
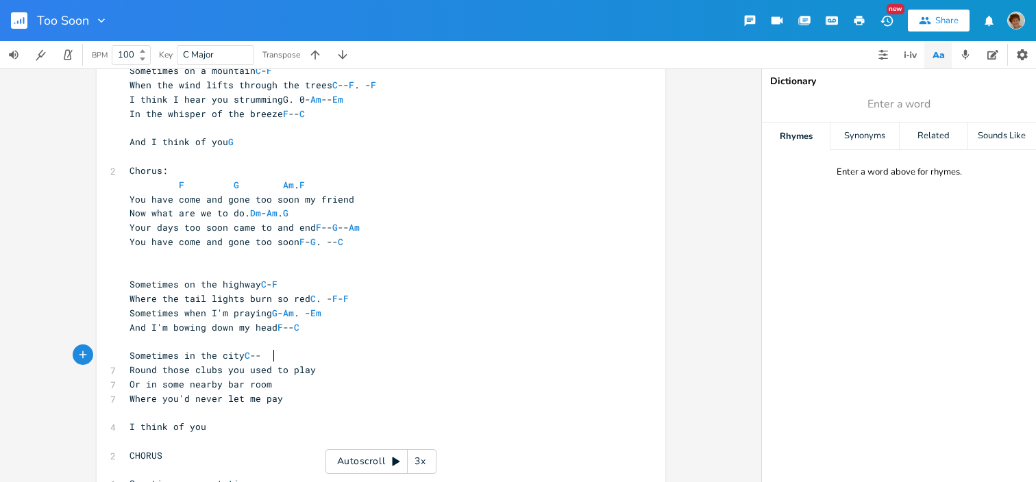
scroll to position [0, 5]
type textarea "F"
click at [354, 358] on pre "Sometimes in the city C -- F" at bounding box center [374, 356] width 495 height 14
click at [345, 371] on pre "Round those clubs you used to play" at bounding box center [374, 370] width 495 height 14
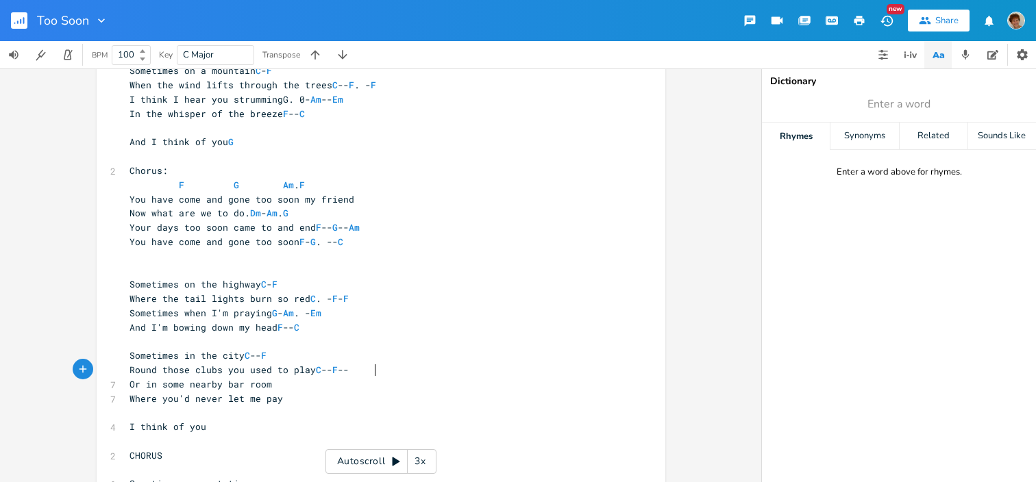
type textarea "C -- F -- F"
click at [295, 381] on pre "Or in some nearby bar room" at bounding box center [374, 385] width 495 height 14
click at [273, 99] on span "I think I hear you strummingG. 0- Am -- Em" at bounding box center [236, 99] width 214 height 12
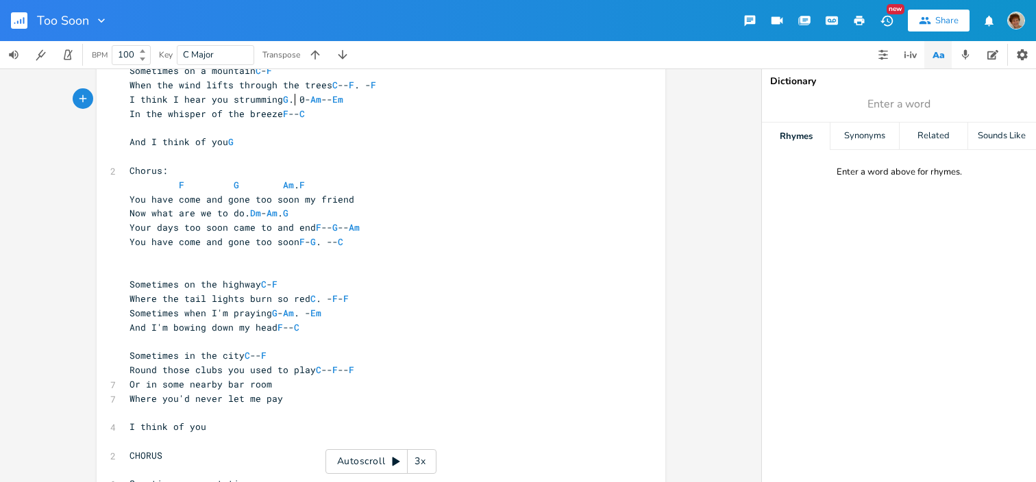
scroll to position [0, 6]
click at [322, 99] on span "I think I hear you strumming G . 0- Am -- Em" at bounding box center [236, 99] width 214 height 12
type textarea "-"
click at [296, 386] on pre "Or in some nearby bar room" at bounding box center [374, 385] width 495 height 14
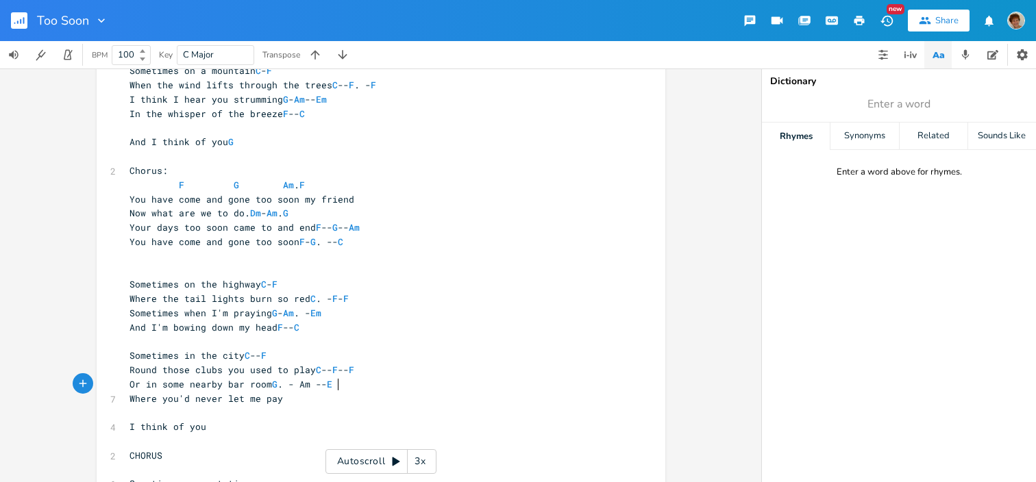
scroll to position [0, 54]
type textarea "G. - Am --Em"
click at [342, 398] on li "Em" at bounding box center [350, 400] width 42 height 14
click at [293, 402] on pre "Where you'd never let me pay" at bounding box center [374, 399] width 495 height 14
click at [285, 386] on span "Or in some nearby bar room G . - Am --Em" at bounding box center [233, 384] width 208 height 12
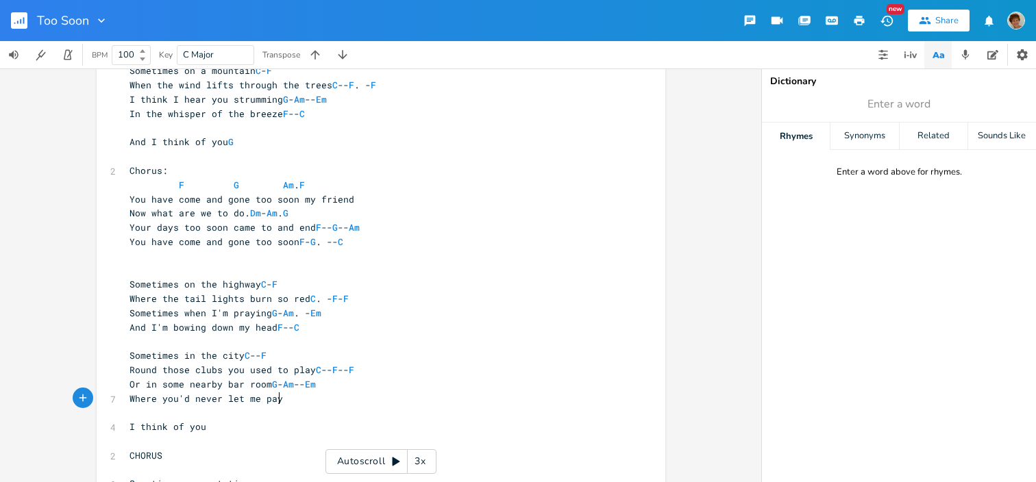
click at [293, 399] on pre "Where you'd never let me pay" at bounding box center [374, 399] width 495 height 14
type textarea "F -- C"
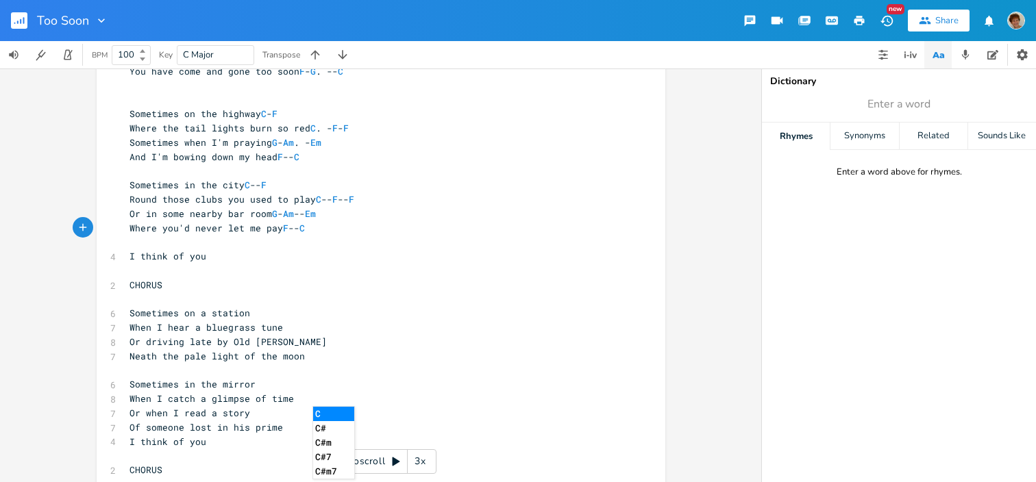
scroll to position [328, 0]
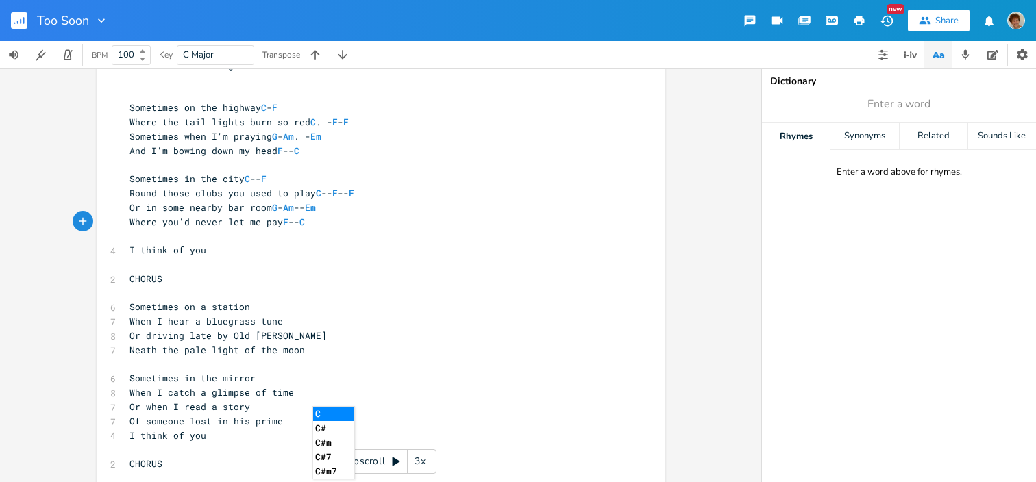
click at [265, 306] on pre "Sometimes on a station" at bounding box center [374, 307] width 495 height 14
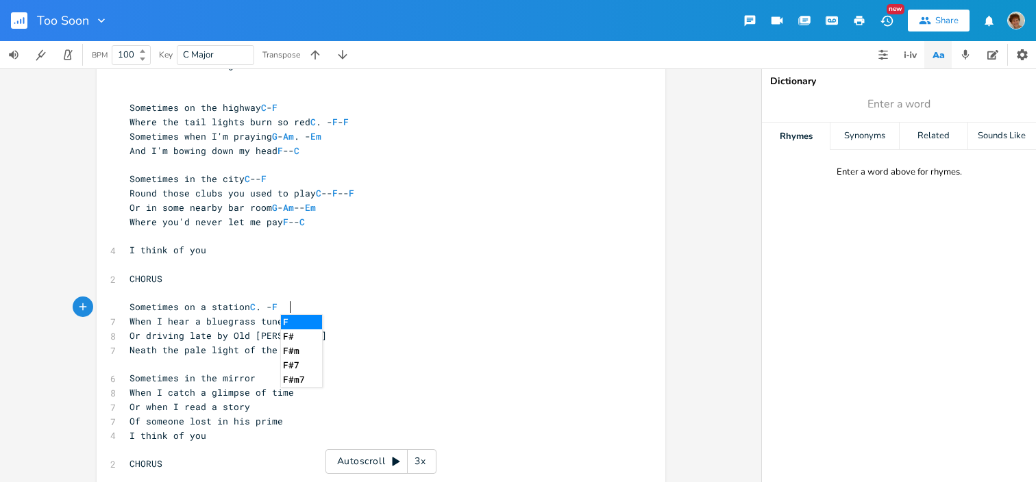
type textarea "C. - F"
click at [284, 321] on li "F" at bounding box center [301, 322] width 41 height 14
click at [328, 321] on pre "When I hear a bluegrass tune" at bounding box center [374, 321] width 495 height 14
type textarea "C -- F. -F"
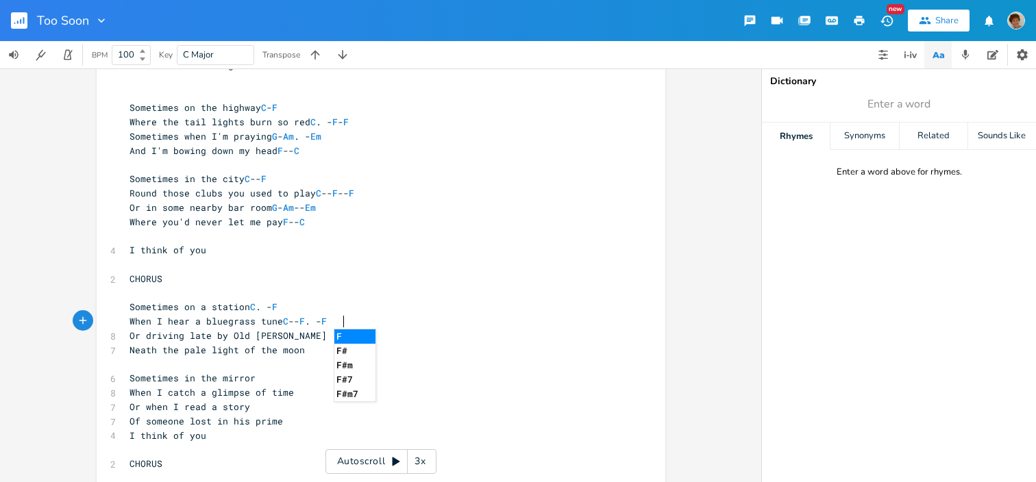
click at [348, 334] on li "F" at bounding box center [354, 337] width 41 height 14
click at [326, 331] on pre "Or driving late by Old [PERSON_NAME]" at bounding box center [374, 336] width 495 height 14
type textarea "G -- Am -- Em"
click at [310, 350] on pre "Neath the pale light of the moon" at bounding box center [374, 350] width 495 height 14
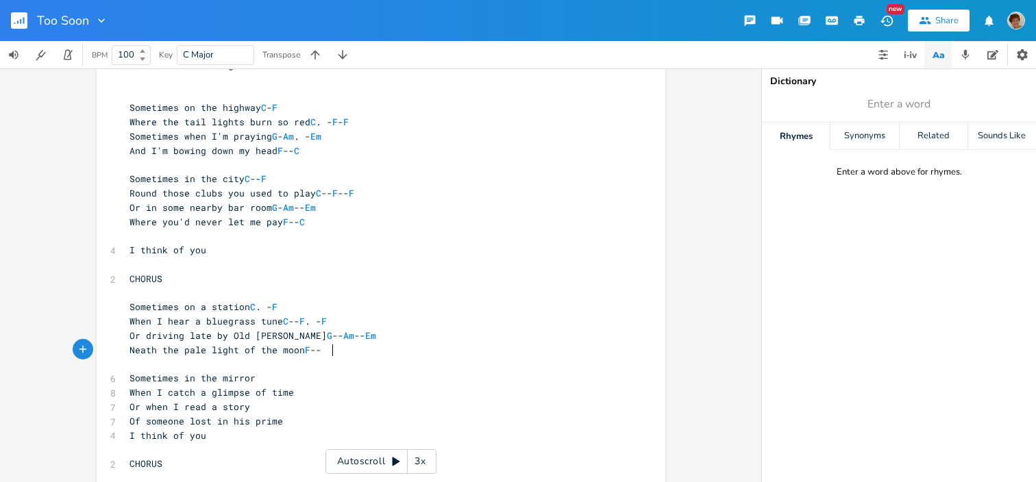
scroll to position [0, 25]
type textarea "F --C"
click at [338, 371] on li "C" at bounding box center [349, 365] width 41 height 14
click at [327, 347] on span "C" at bounding box center [323, 350] width 5 height 13
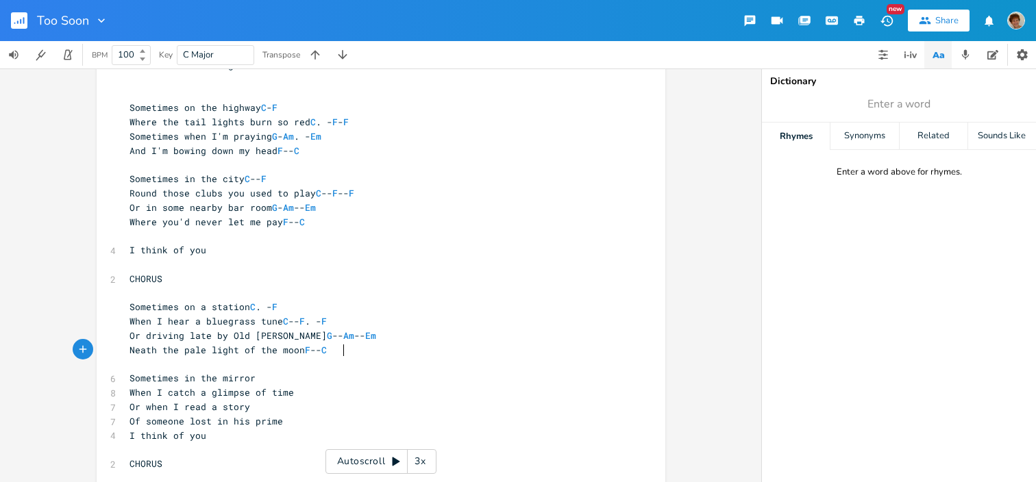
click at [269, 375] on pre "Sometimes in the mirror" at bounding box center [374, 378] width 495 height 14
click at [263, 306] on span "Sometimes on a station C . - F" at bounding box center [203, 307] width 148 height 12
click at [274, 377] on pre "Sometimes in the mirror" at bounding box center [374, 378] width 495 height 14
type textarea "C. -"
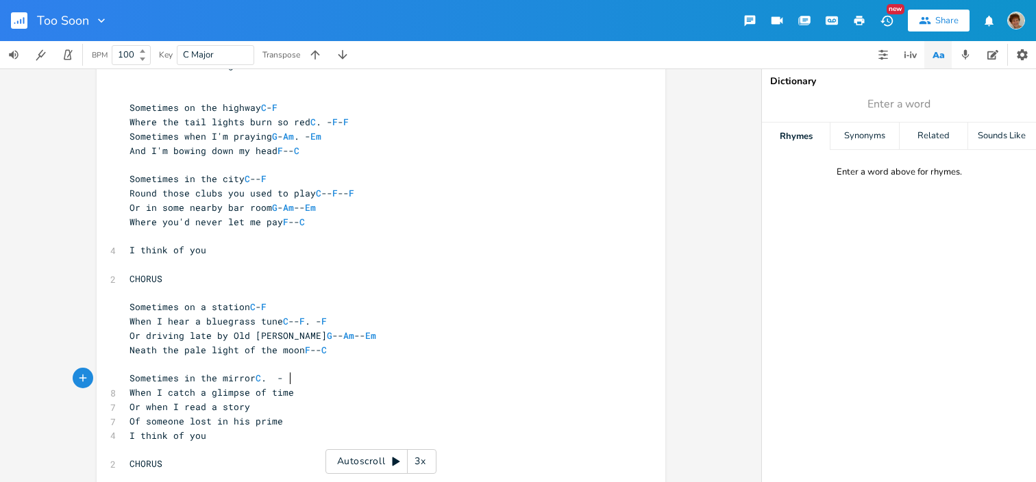
click at [270, 382] on span "Sometimes in the mirror C . -" at bounding box center [205, 378] width 153 height 12
click at [301, 378] on pre "Sometimes in the mirror C -" at bounding box center [374, 378] width 495 height 14
type textarea "F"
click at [378, 393] on pre "When I catch a glimpse of time" at bounding box center [374, 393] width 495 height 14
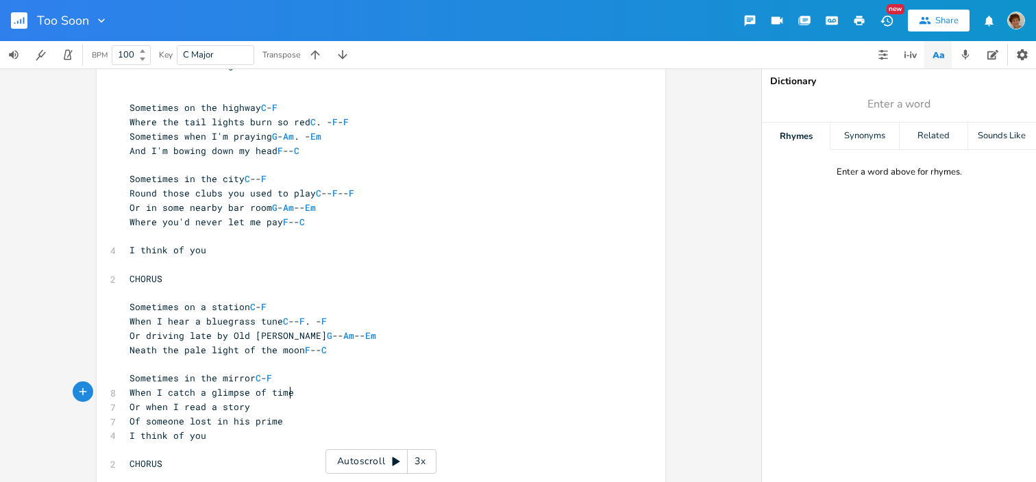
click at [331, 390] on pre "When I catch a glimpse of time" at bounding box center [374, 393] width 495 height 14
type textarea "C. - F. - F"
click at [306, 391] on span "When I catch a glimpse of time C . - F . - F" at bounding box center [244, 392] width 230 height 12
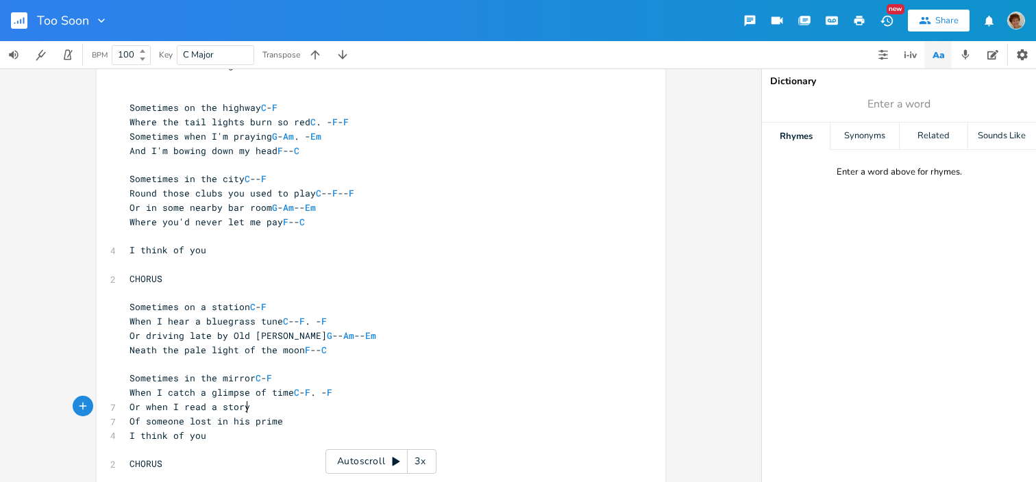
click at [282, 408] on pre "Or when I read a story" at bounding box center [374, 407] width 495 height 14
type textarea "G. - Am --Em"
click at [286, 423] on pre "Of someone lost in his prime" at bounding box center [374, 421] width 495 height 14
type textarea "F. - C"
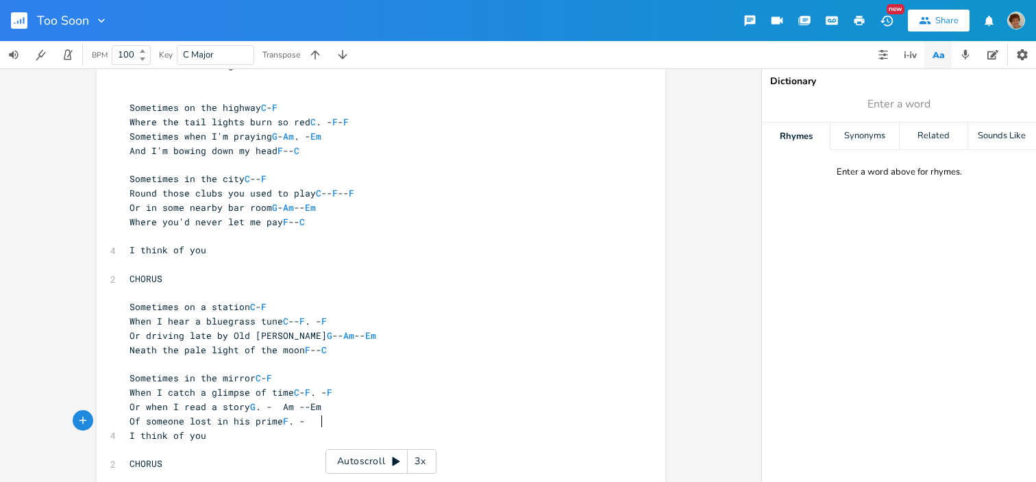
scroll to position [0, 28]
click at [247, 440] on pre "I think of you" at bounding box center [374, 436] width 495 height 14
click at [225, 246] on pre "I think of you" at bounding box center [374, 250] width 495 height 14
type textarea "G"
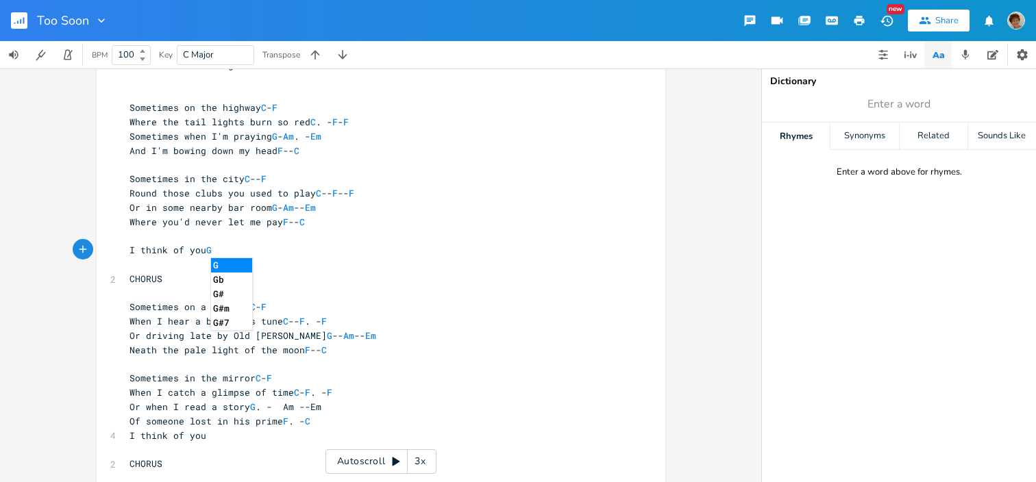
click at [213, 436] on pre "I think of you" at bounding box center [374, 436] width 495 height 14
type textarea "G"
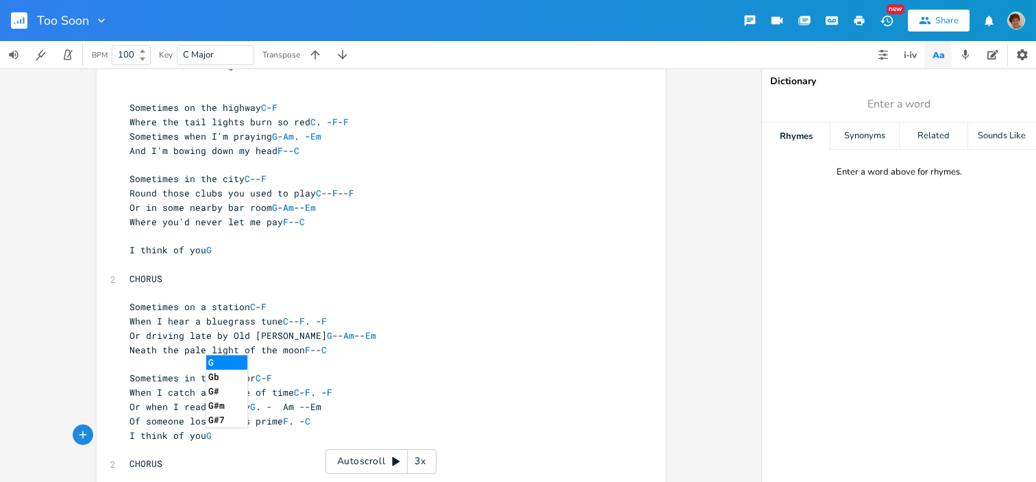
click at [506, 341] on pre "Or driving late by Old [PERSON_NAME] G -- Am -- Em" at bounding box center [374, 336] width 495 height 14
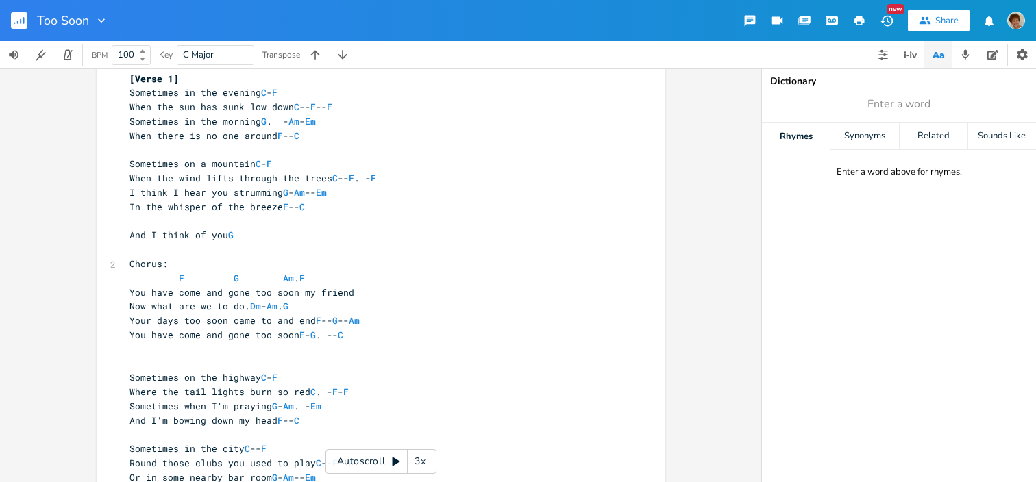
scroll to position [0, 0]
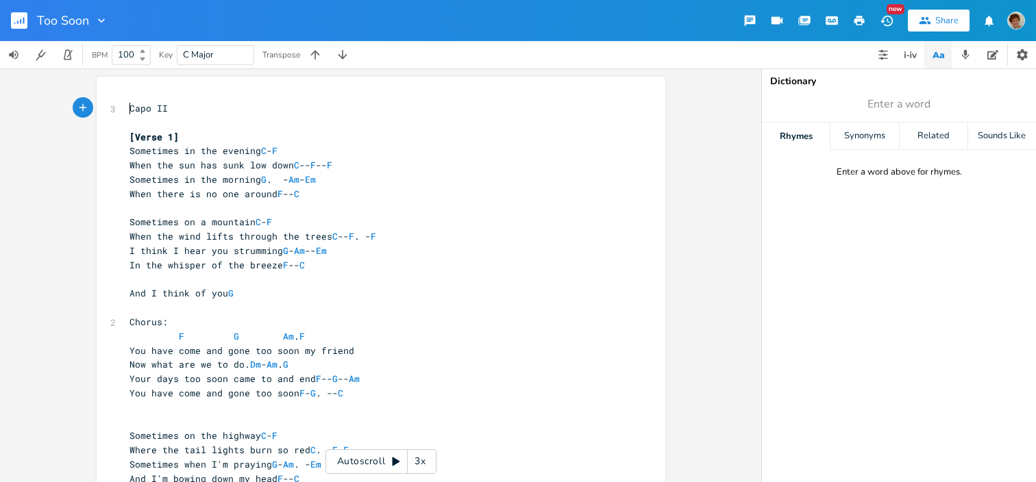
click at [129, 105] on span "Capo II" at bounding box center [148, 108] width 38 height 12
type textarea ""Too Soon"."
click at [270, 109] on pre ""Too Soon". Capo II" at bounding box center [374, 108] width 495 height 14
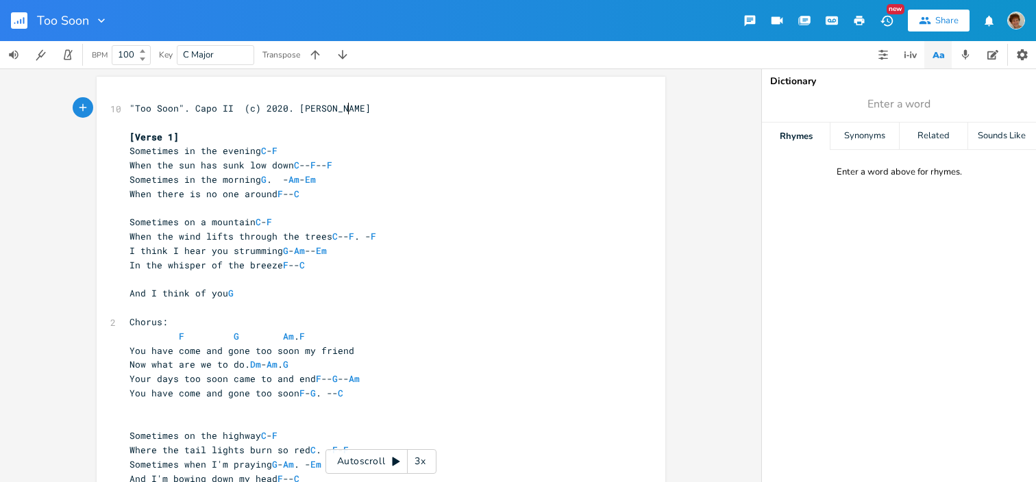
type textarea "(c) 2020. [PERSON_NAME]"
click at [184, 110] on span ""Too Soon". Capo II (c) 2020. [PERSON_NAME]" at bounding box center [249, 108] width 241 height 12
click at [185, 106] on span ""Too Soon" Capo II (c) 2020. [PERSON_NAME]" at bounding box center [247, 108] width 236 height 12
